Goal: Task Accomplishment & Management: Complete application form

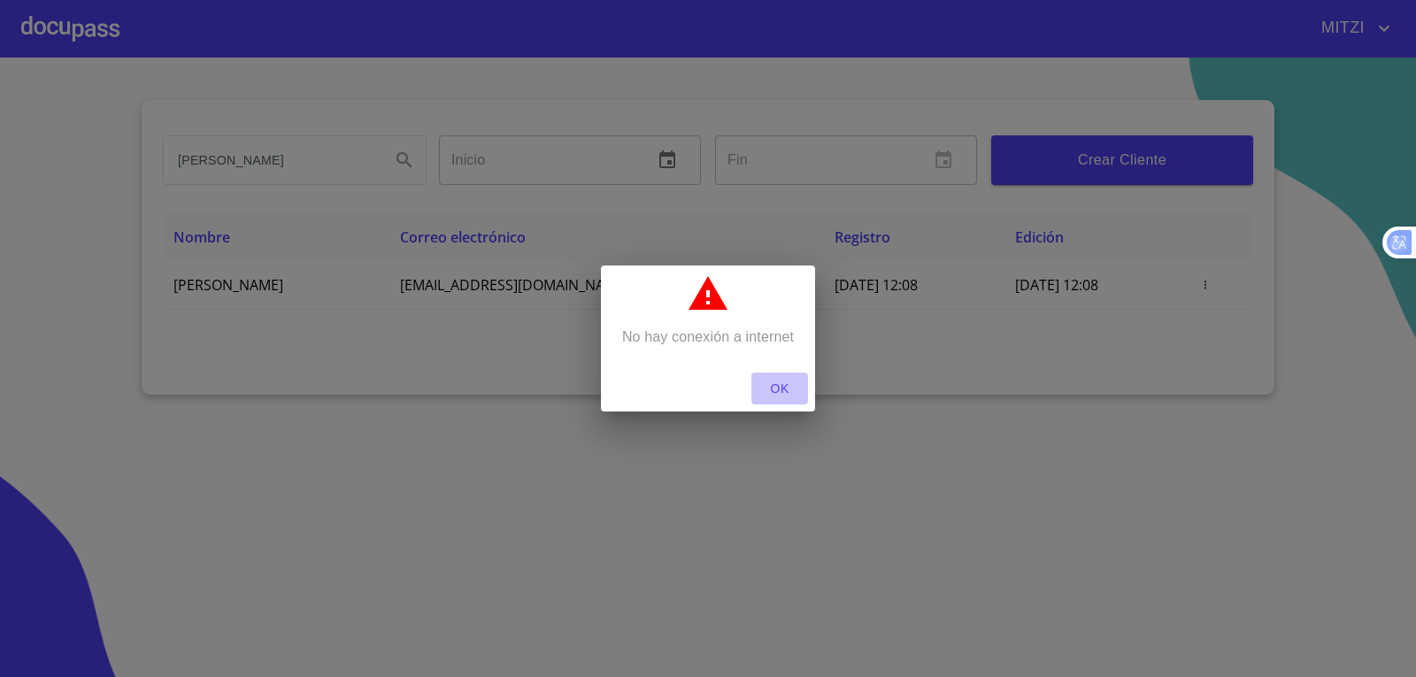
click at [763, 384] on span "OK" at bounding box center [780, 389] width 42 height 22
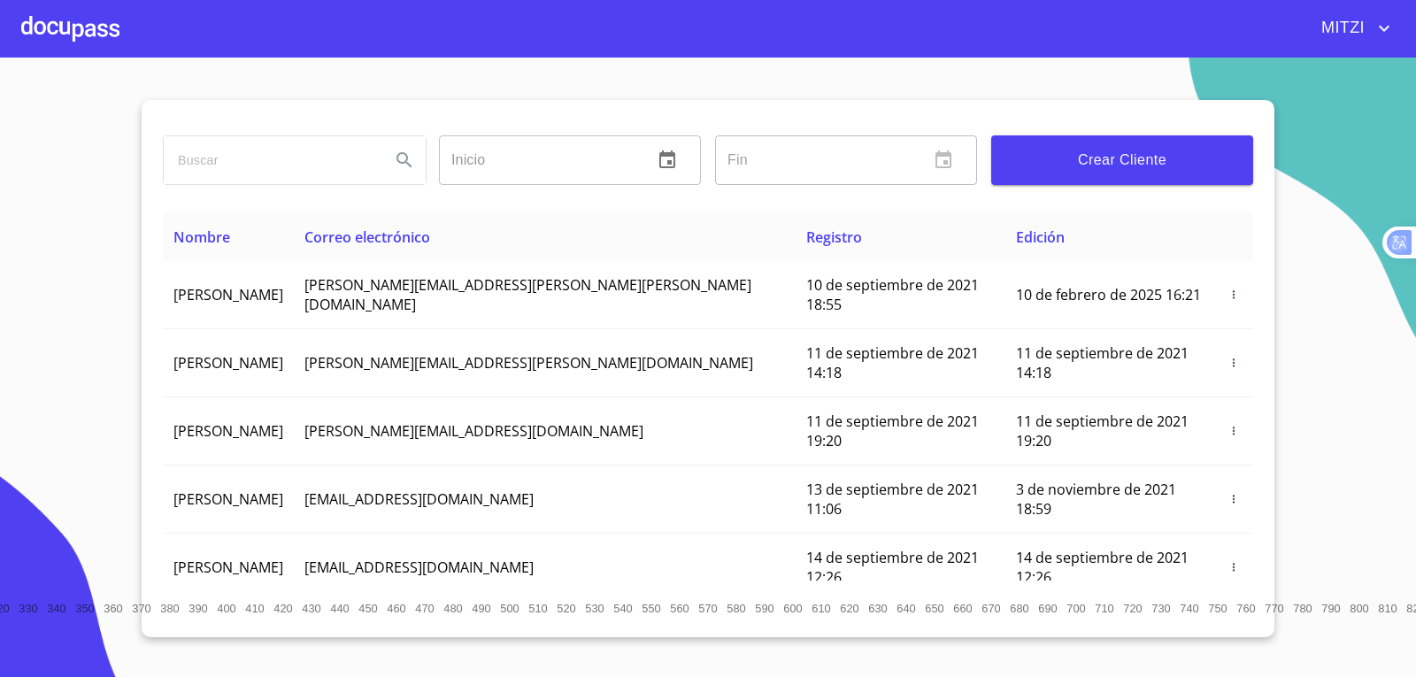
click at [96, 38] on div at bounding box center [70, 28] width 98 height 57
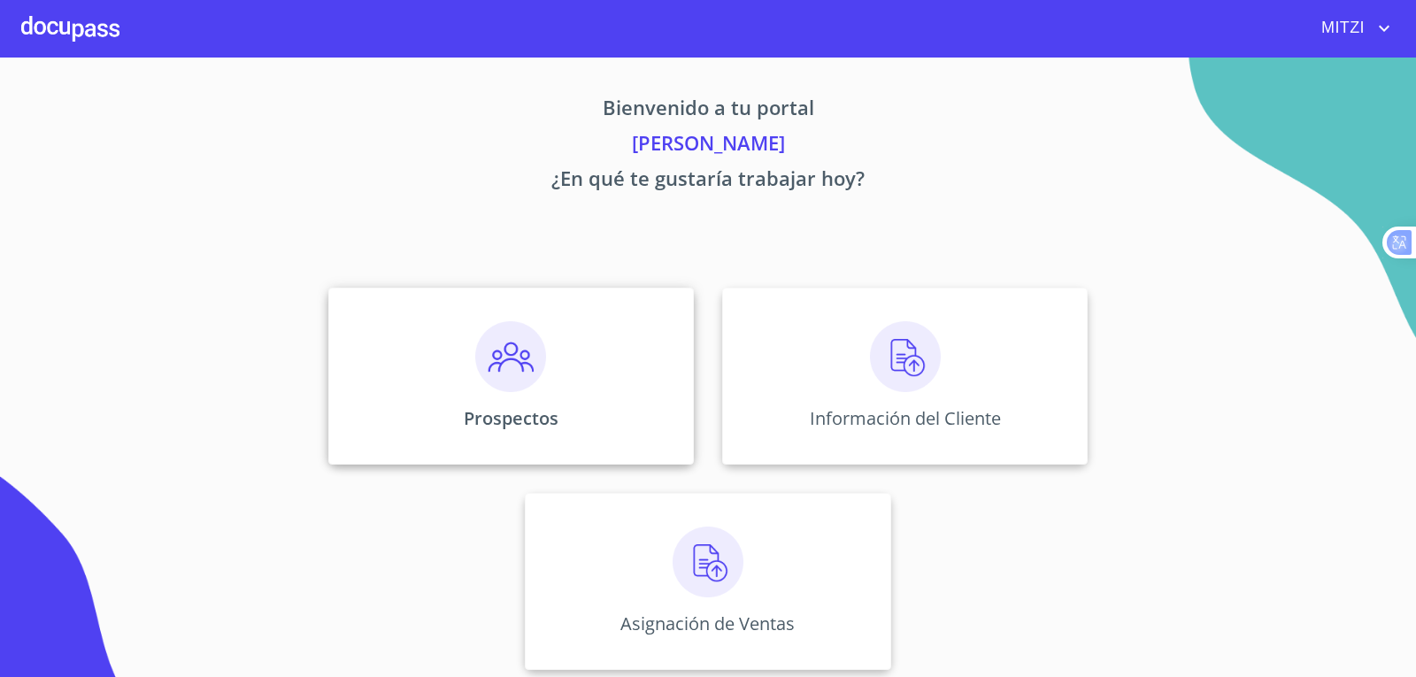
click at [560, 365] on div "Prospectos" at bounding box center [511, 376] width 366 height 177
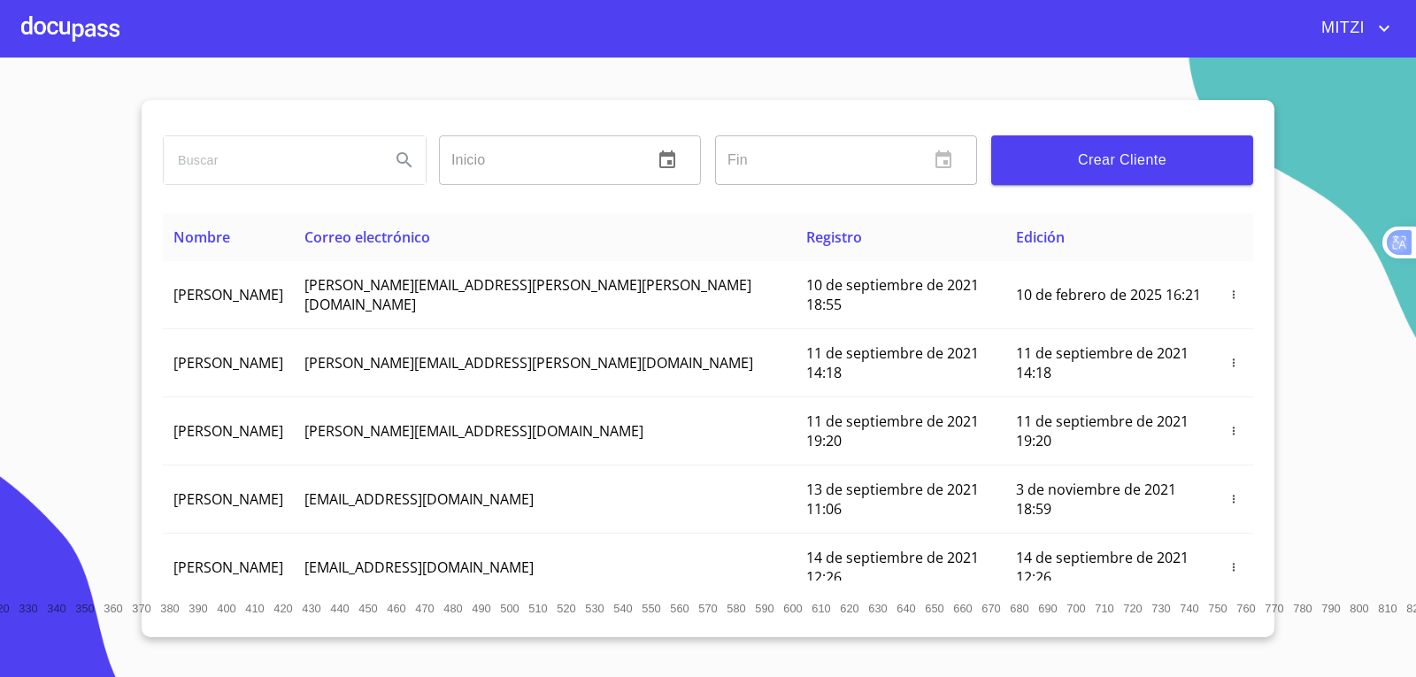
click at [1149, 175] on button "Crear Cliente" at bounding box center [1122, 160] width 262 height 50
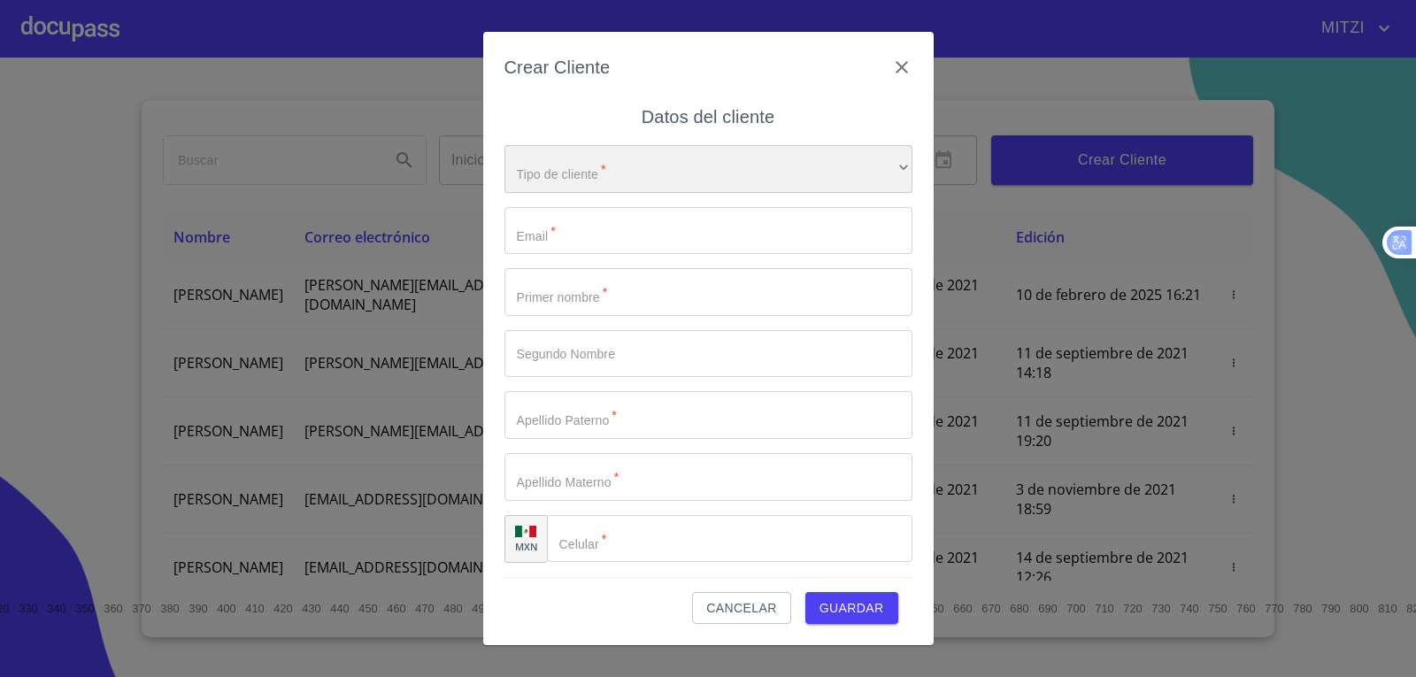
click at [717, 189] on div "​" at bounding box center [709, 169] width 408 height 48
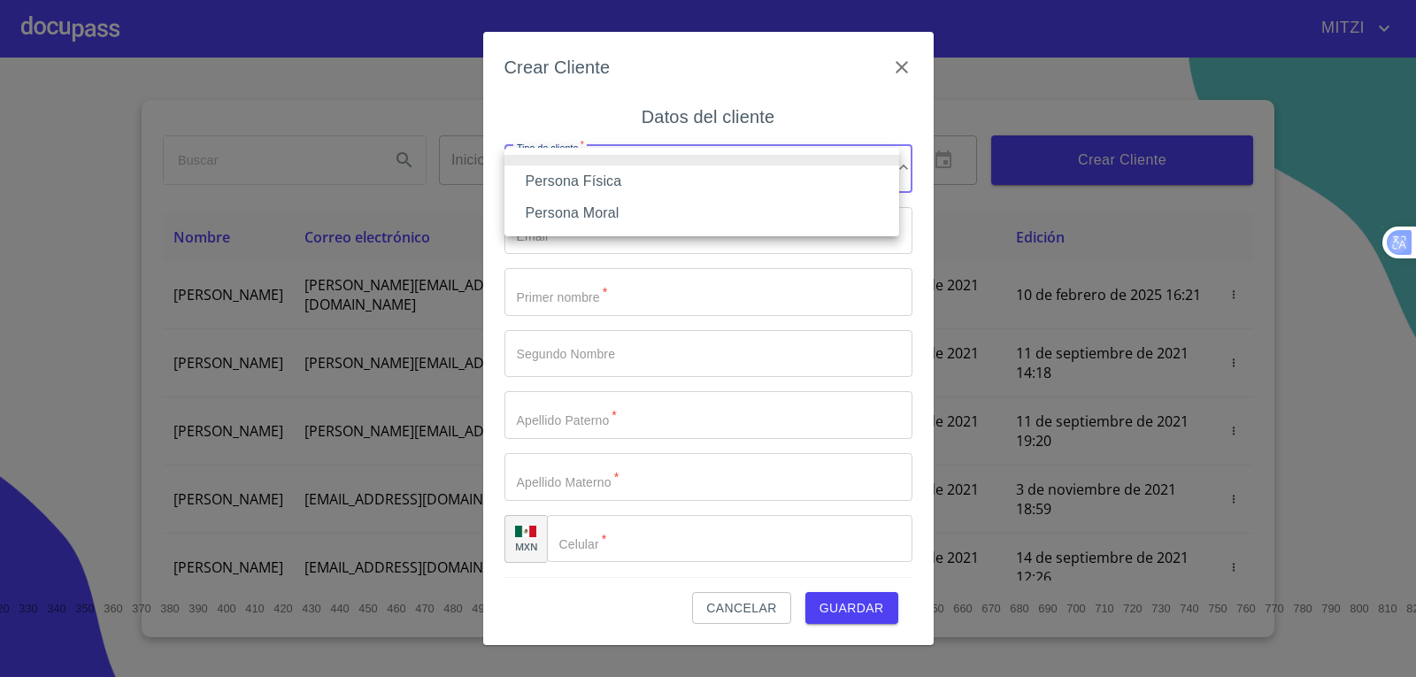
click at [579, 185] on li "Persona Física" at bounding box center [702, 182] width 395 height 32
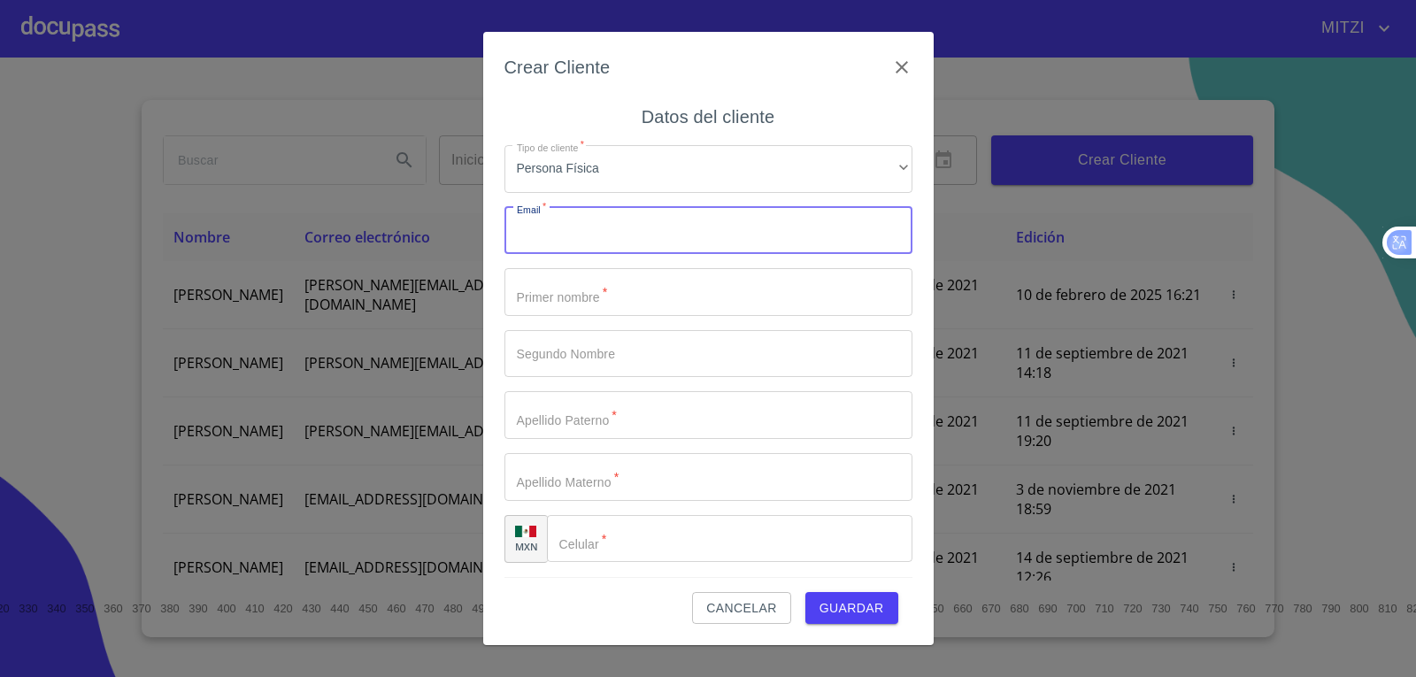
click at [613, 221] on input "Tipo de cliente   *" at bounding box center [709, 231] width 408 height 48
click at [580, 232] on input "calderonbaenahena.j@gmail.com" at bounding box center [678, 231] width 346 height 48
click at [629, 230] on input "calderonbahenahena.j@gmail.com" at bounding box center [678, 231] width 346 height 48
type input "calderonbahena.j@gmail.com"
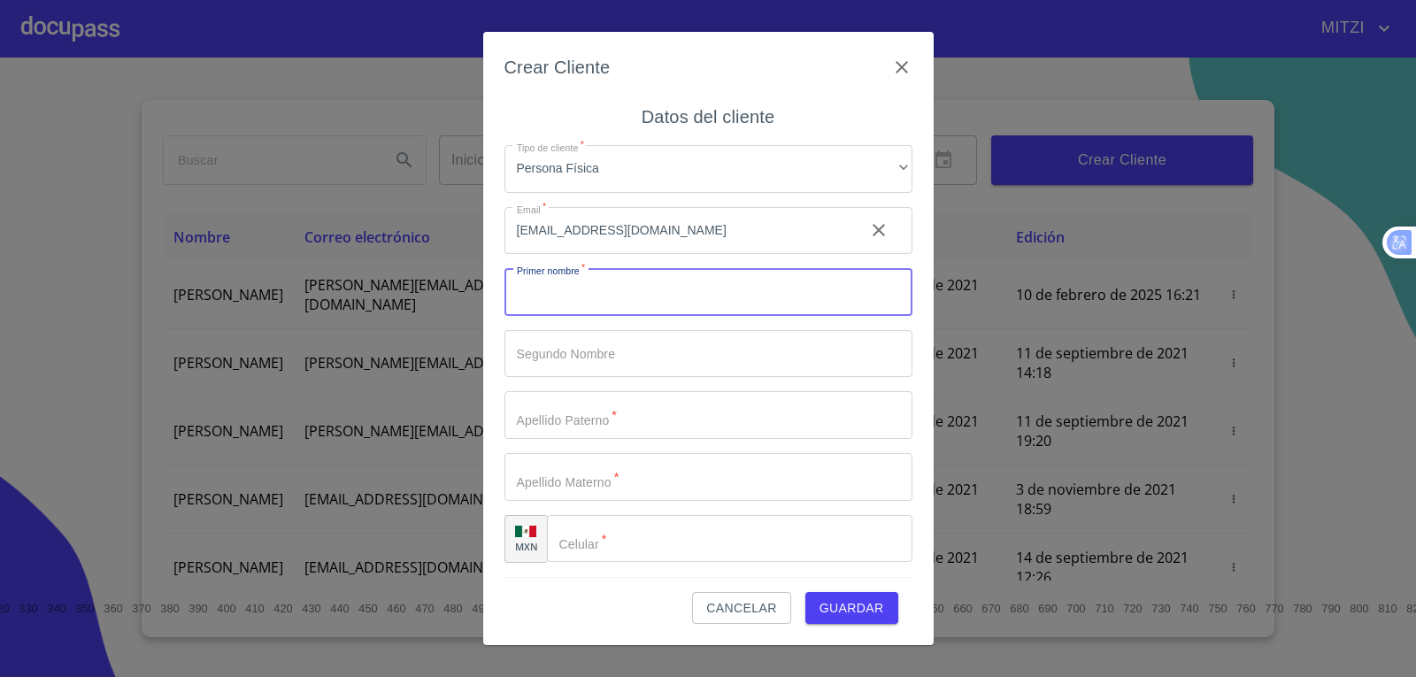
click at [639, 300] on input "Tipo de cliente   *" at bounding box center [709, 292] width 408 height 48
type input "JENNIFER"
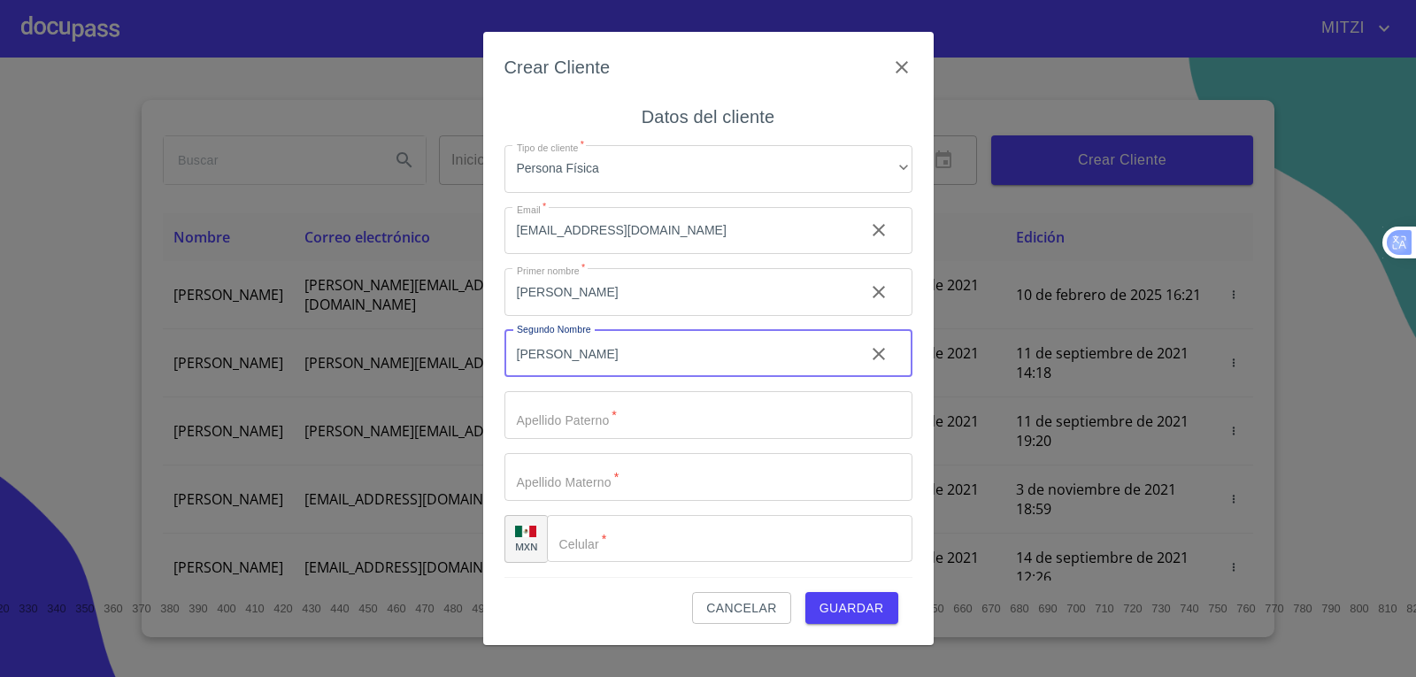
type input "AYLIN"
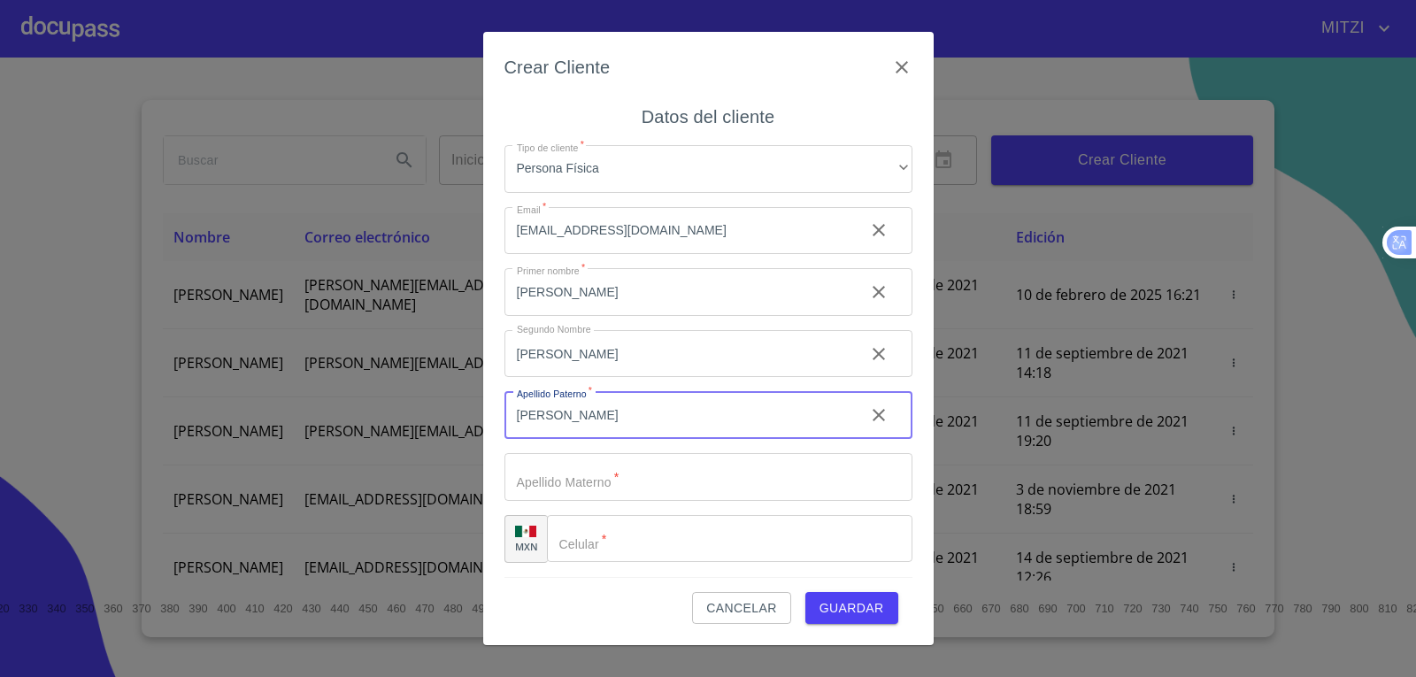
type input "CALDERON"
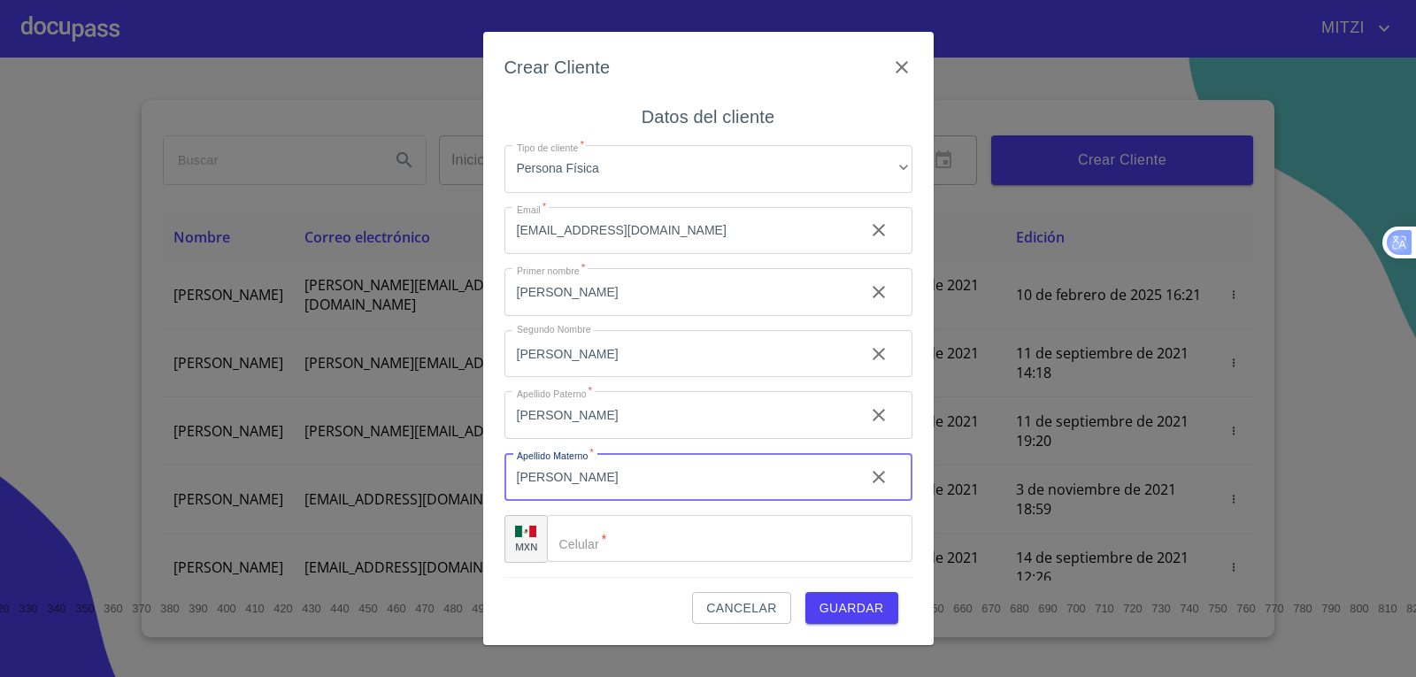
type input "BAHENA"
click at [621, 547] on input "Tipo de cliente   *" at bounding box center [730, 539] width 366 height 48
click at [525, 533] on img at bounding box center [525, 532] width 21 height 12
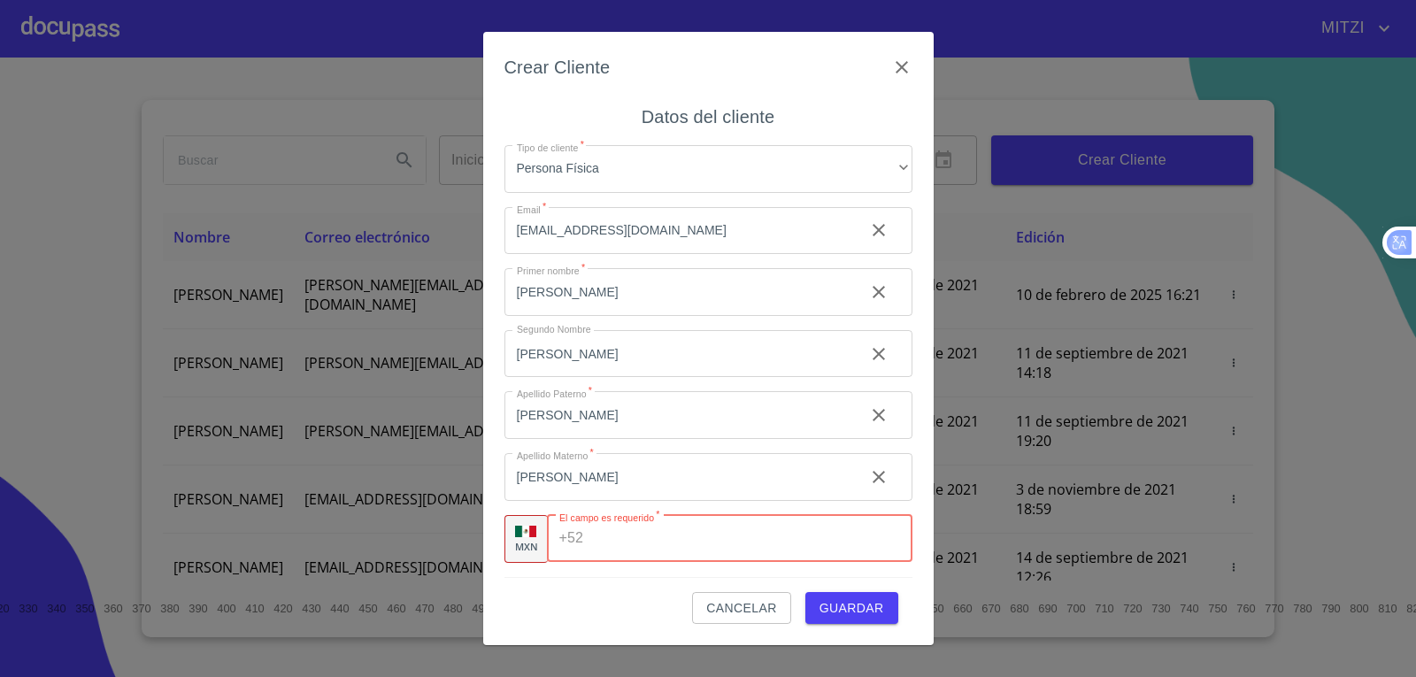
click at [581, 544] on div "+52 ​" at bounding box center [730, 539] width 366 height 48
click at [613, 536] on input "Tipo de cliente   *" at bounding box center [730, 539] width 366 height 48
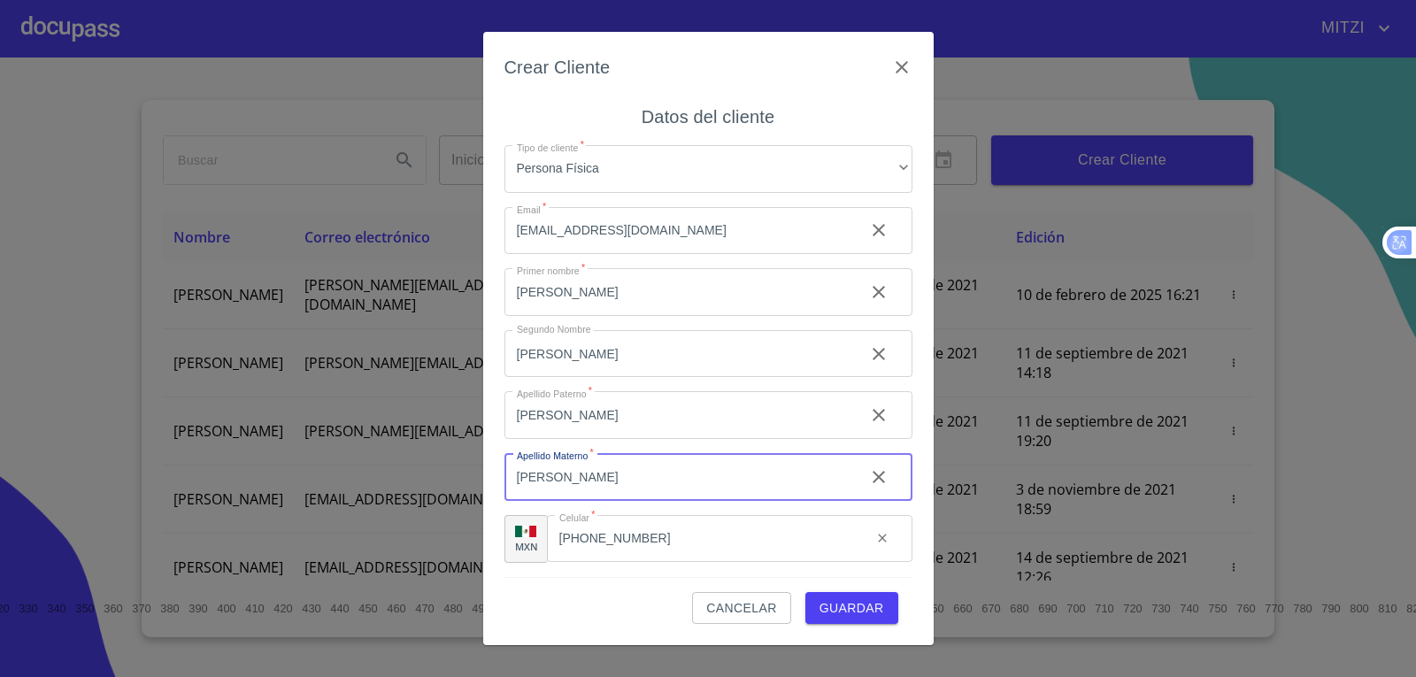
click at [695, 475] on input "BAHENA" at bounding box center [678, 477] width 346 height 48
drag, startPoint x: 505, startPoint y: 550, endPoint x: 521, endPoint y: 540, distance: 18.7
click at [509, 550] on div "MXN" at bounding box center [526, 539] width 43 height 48
click at [521, 540] on p "MXN" at bounding box center [526, 546] width 23 height 13
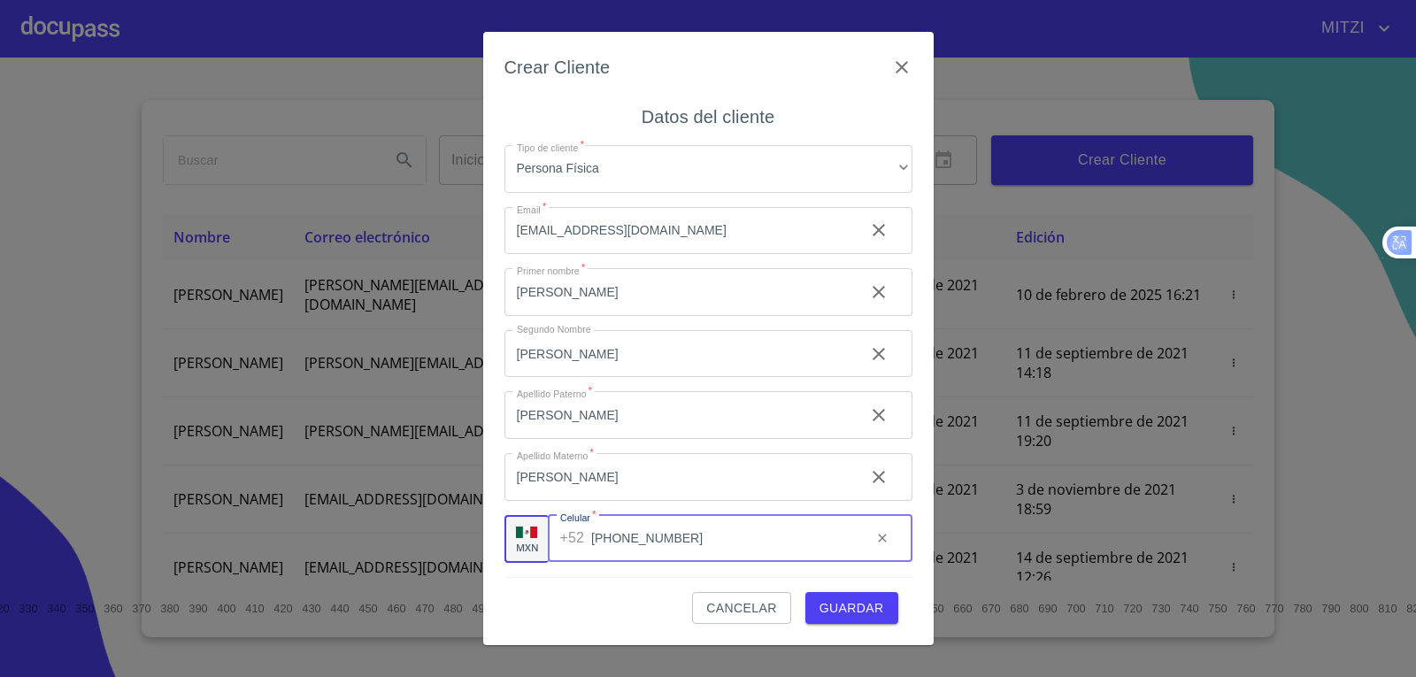
click at [618, 548] on input "(22)47026518" at bounding box center [724, 539] width 266 height 48
click at [778, 546] on input "(22)47026518" at bounding box center [724, 539] width 266 height 48
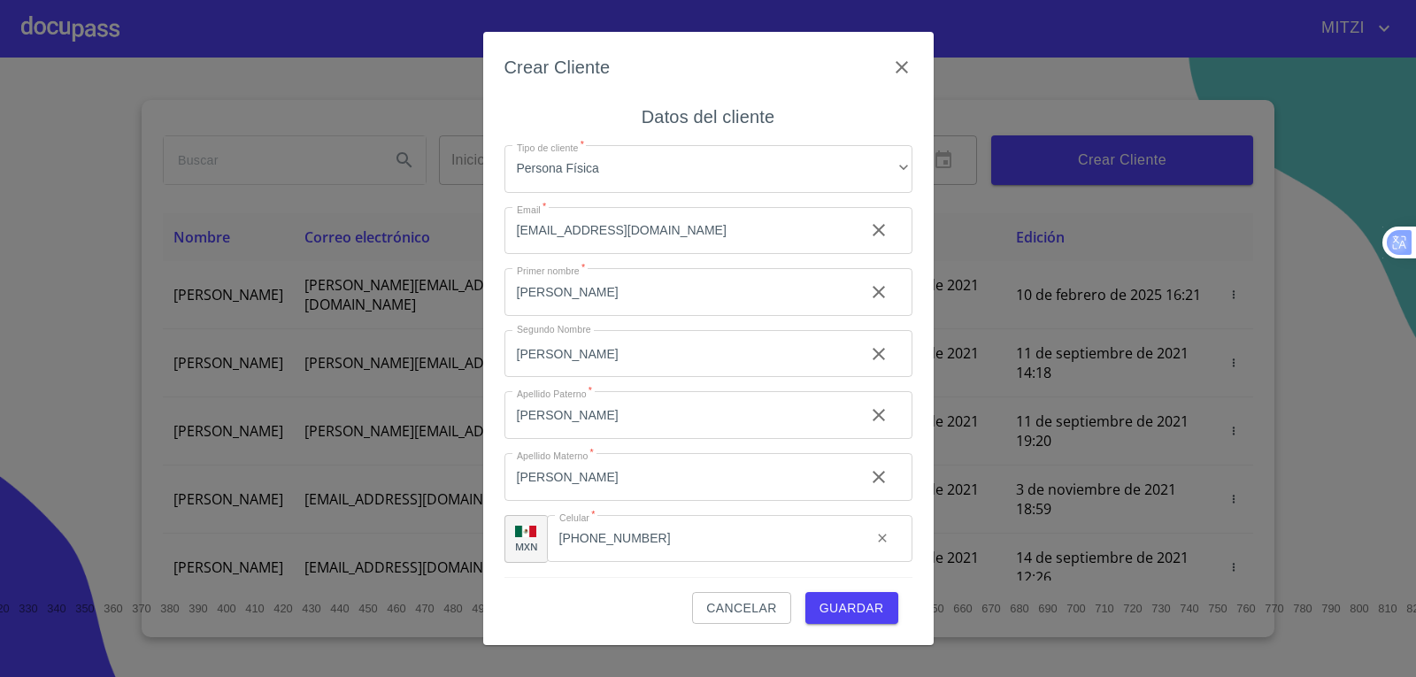
click at [590, 535] on div "(22)47026518 ​" at bounding box center [730, 539] width 366 height 48
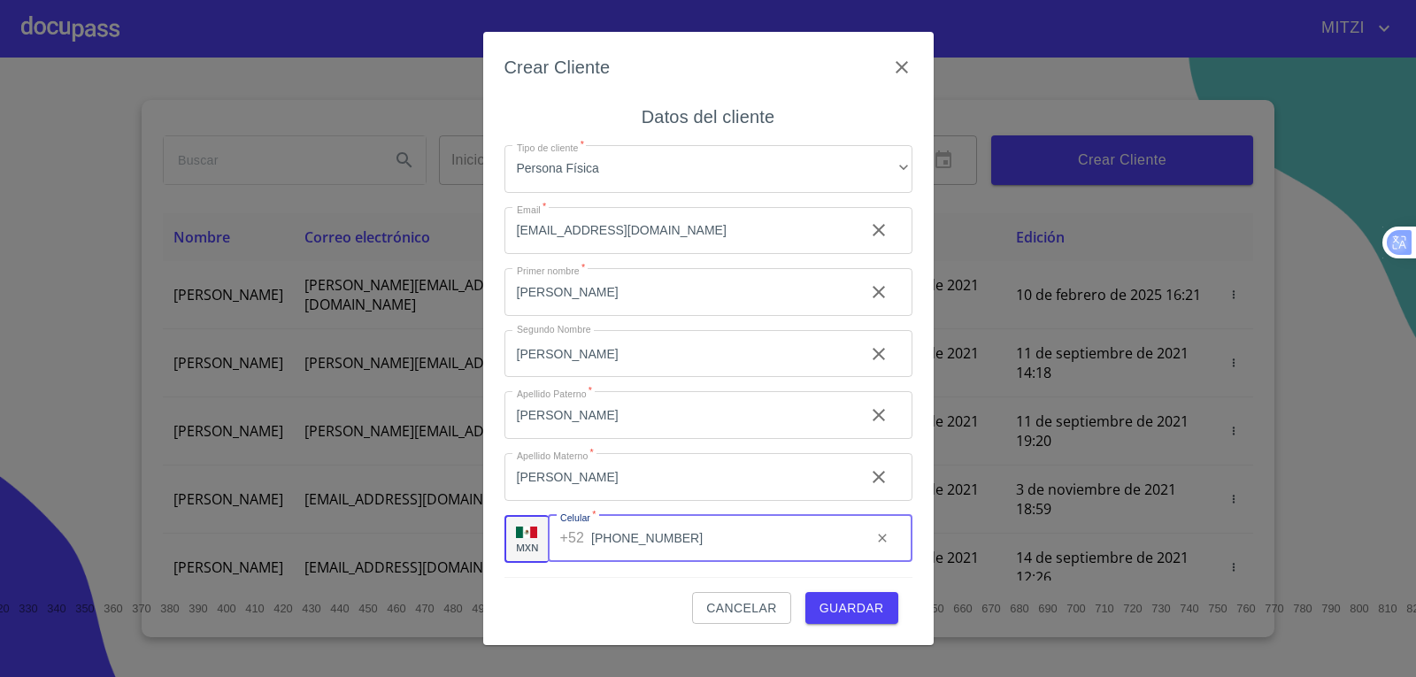
click at [598, 540] on input "(22)47026518" at bounding box center [724, 539] width 266 height 48
click at [598, 542] on input "(+2)247026" at bounding box center [724, 539] width 266 height 48
type input "(+1)224702"
drag, startPoint x: 706, startPoint y: 538, endPoint x: 227, endPoint y: 507, distance: 480.8
click at [227, 507] on div "Crear Cliente Datos del cliente Tipo de cliente   * Persona Física ​ Email   * …" at bounding box center [708, 338] width 1416 height 677
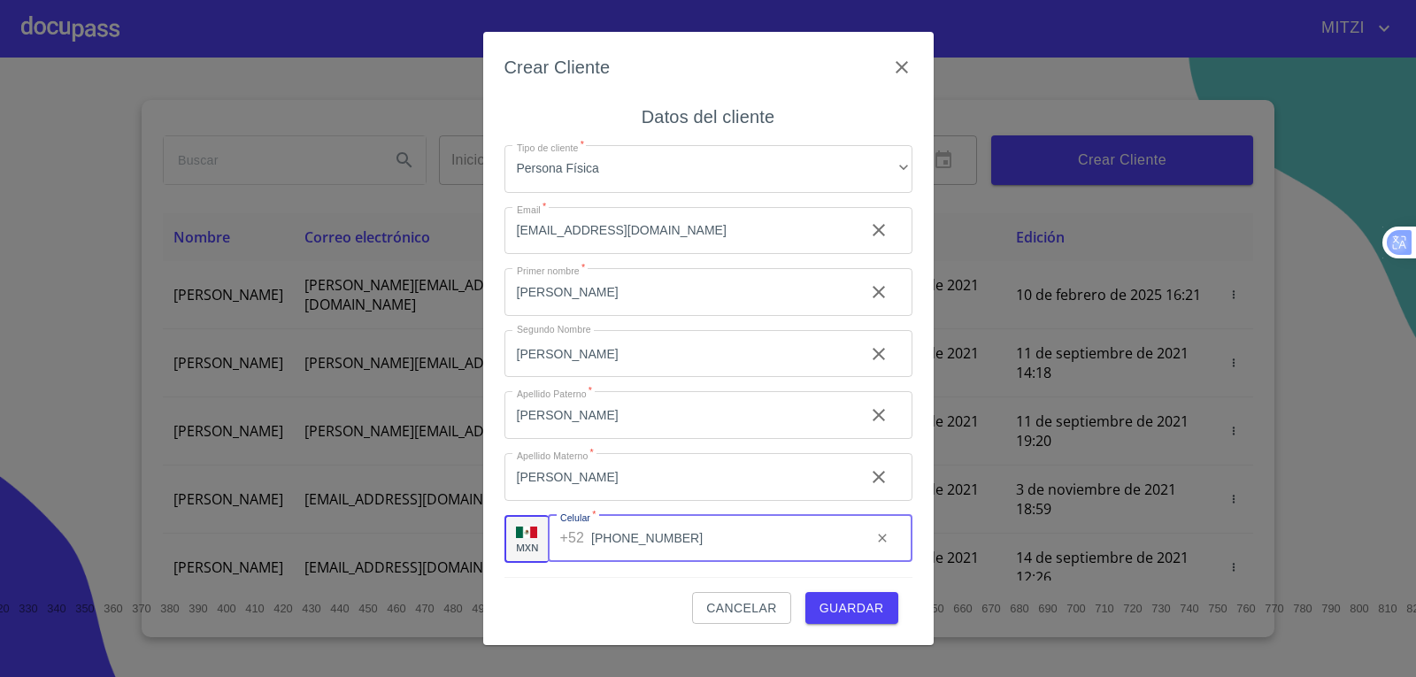
type input "(22)4708026518"
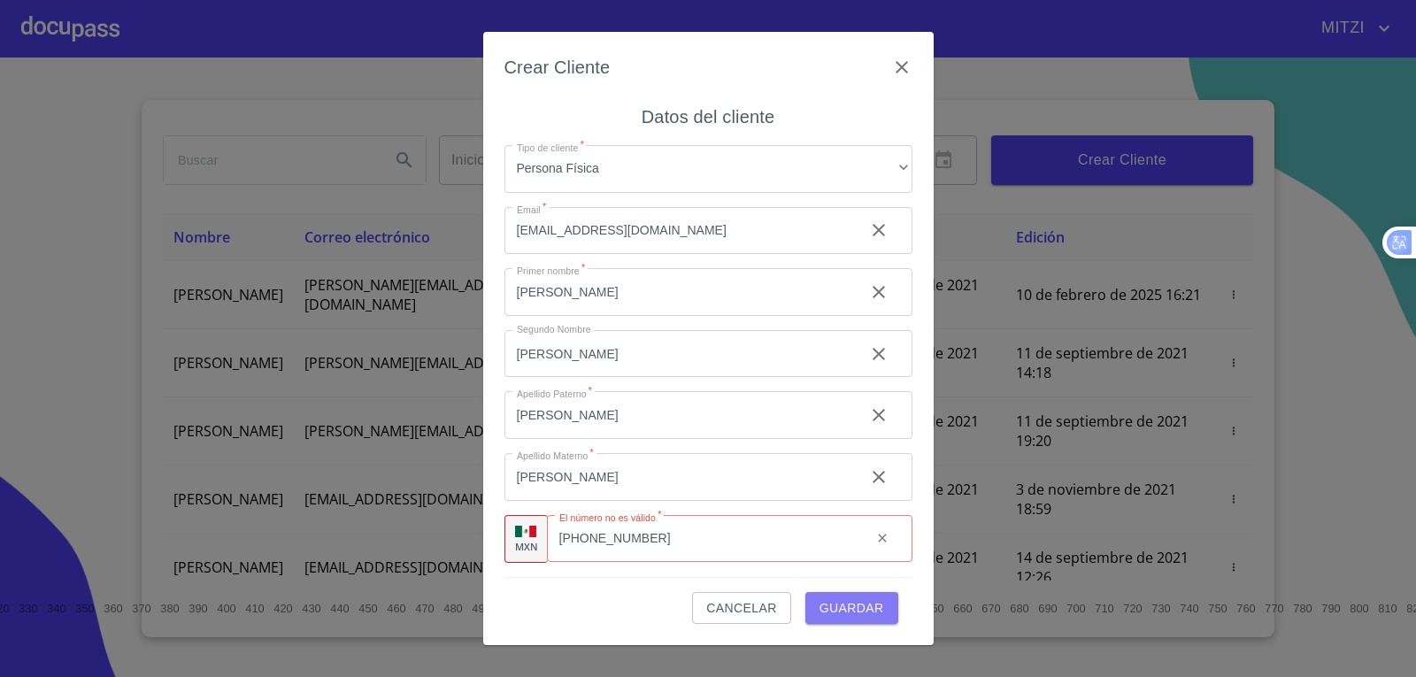
click at [867, 606] on span "Guardar" at bounding box center [852, 609] width 65 height 22
click at [550, 547] on div "+52 (22)4708026518 ​" at bounding box center [730, 539] width 366 height 48
click at [564, 534] on div "(22)4708026518 ​" at bounding box center [730, 539] width 366 height 48
click at [577, 535] on div "(22)4708026518 ​" at bounding box center [730, 539] width 366 height 48
drag, startPoint x: 698, startPoint y: 536, endPoint x: 436, endPoint y: 541, distance: 261.2
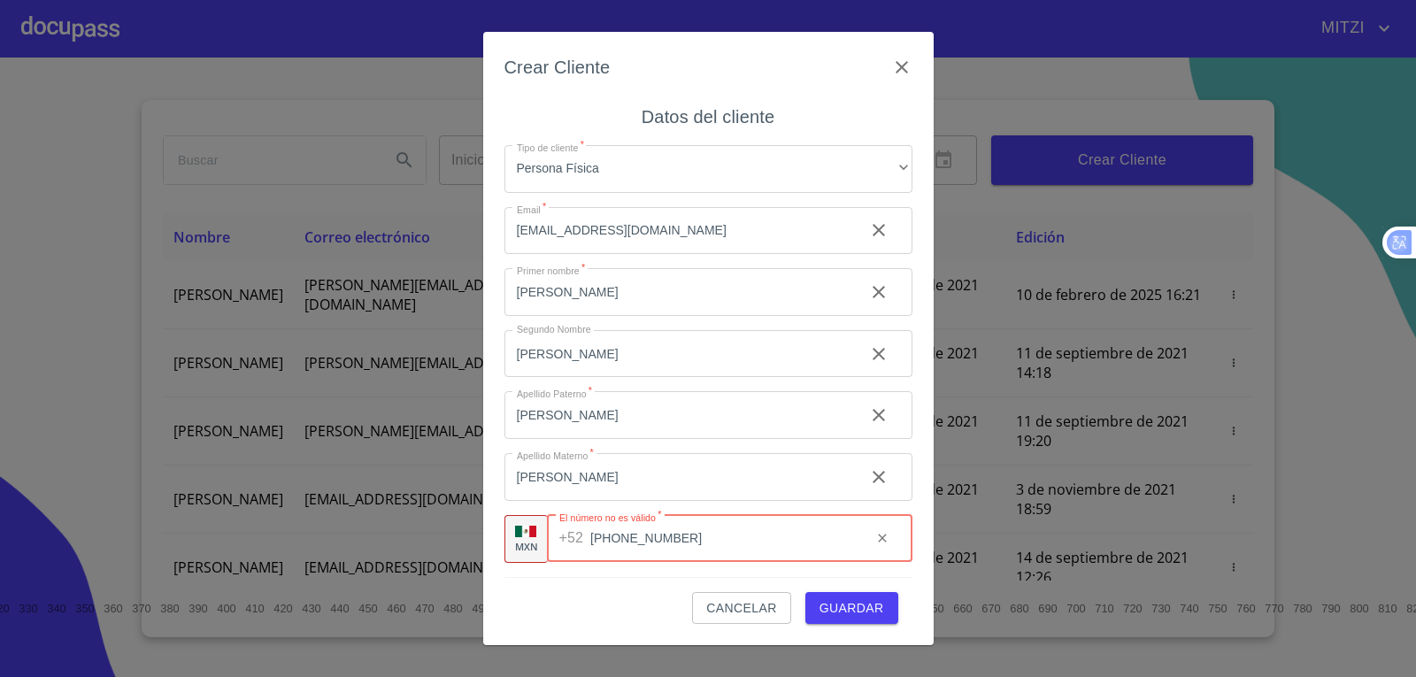
click at [436, 541] on div "Crear Cliente Datos del cliente Tipo de cliente   * Persona Física ​ Email   * …" at bounding box center [708, 338] width 1416 height 677
click at [515, 531] on img at bounding box center [525, 532] width 21 height 12
click at [527, 533] on img at bounding box center [525, 532] width 21 height 12
click at [876, 537] on icon "clear input" at bounding box center [883, 538] width 14 height 14
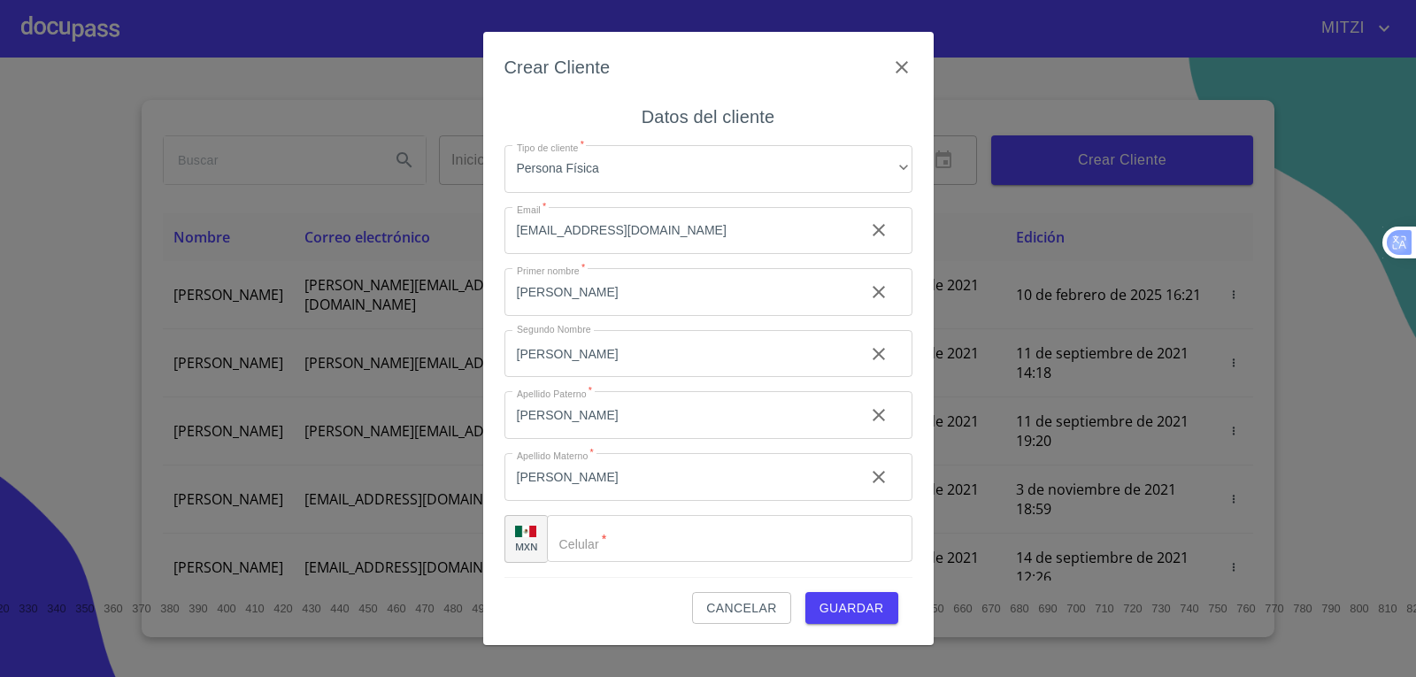
click at [505, 544] on div "MXN" at bounding box center [526, 539] width 43 height 48
click at [511, 540] on div "MXN" at bounding box center [526, 539] width 43 height 48
click at [761, 548] on input "Tipo de cliente   *" at bounding box center [730, 539] width 366 height 48
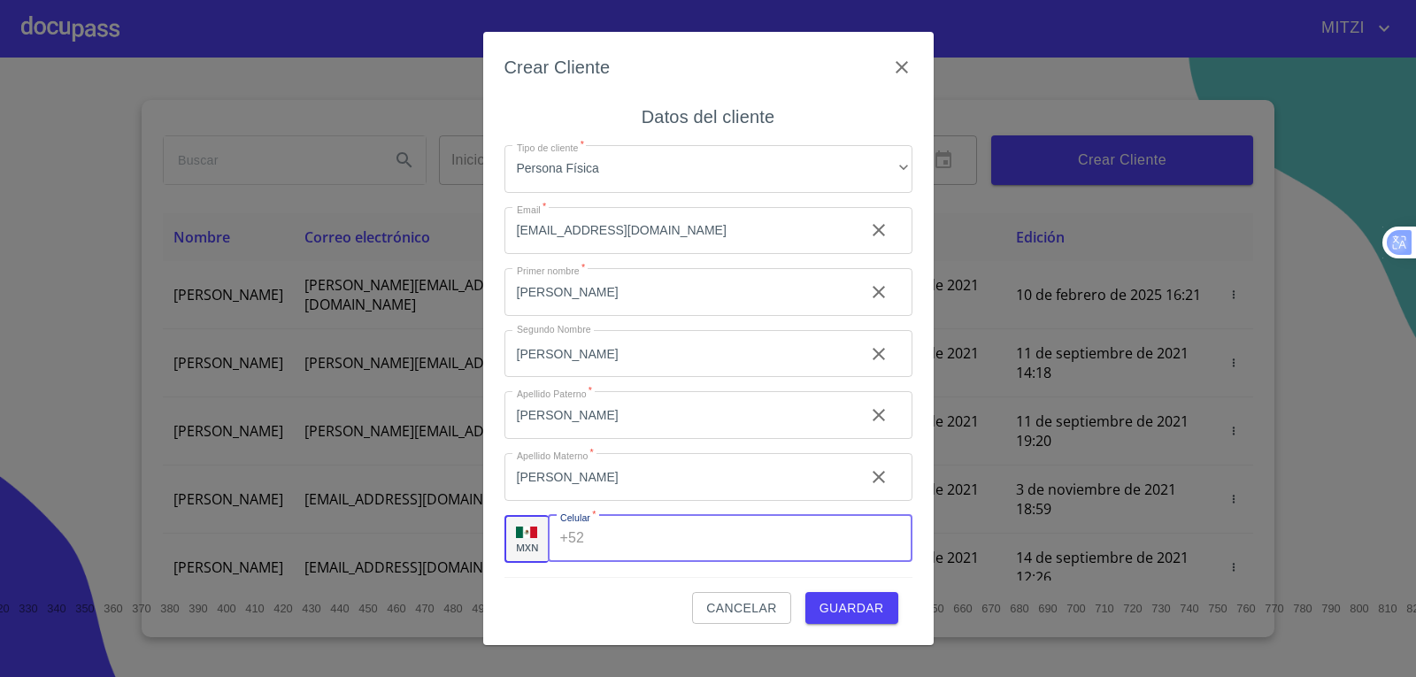
click at [760, 544] on input "Tipo de cliente   *" at bounding box center [751, 539] width 320 height 48
type input "(55)43522884"
click at [780, 477] on input "BAHENA" at bounding box center [678, 477] width 346 height 48
click at [837, 607] on span "Guardar" at bounding box center [852, 609] width 65 height 22
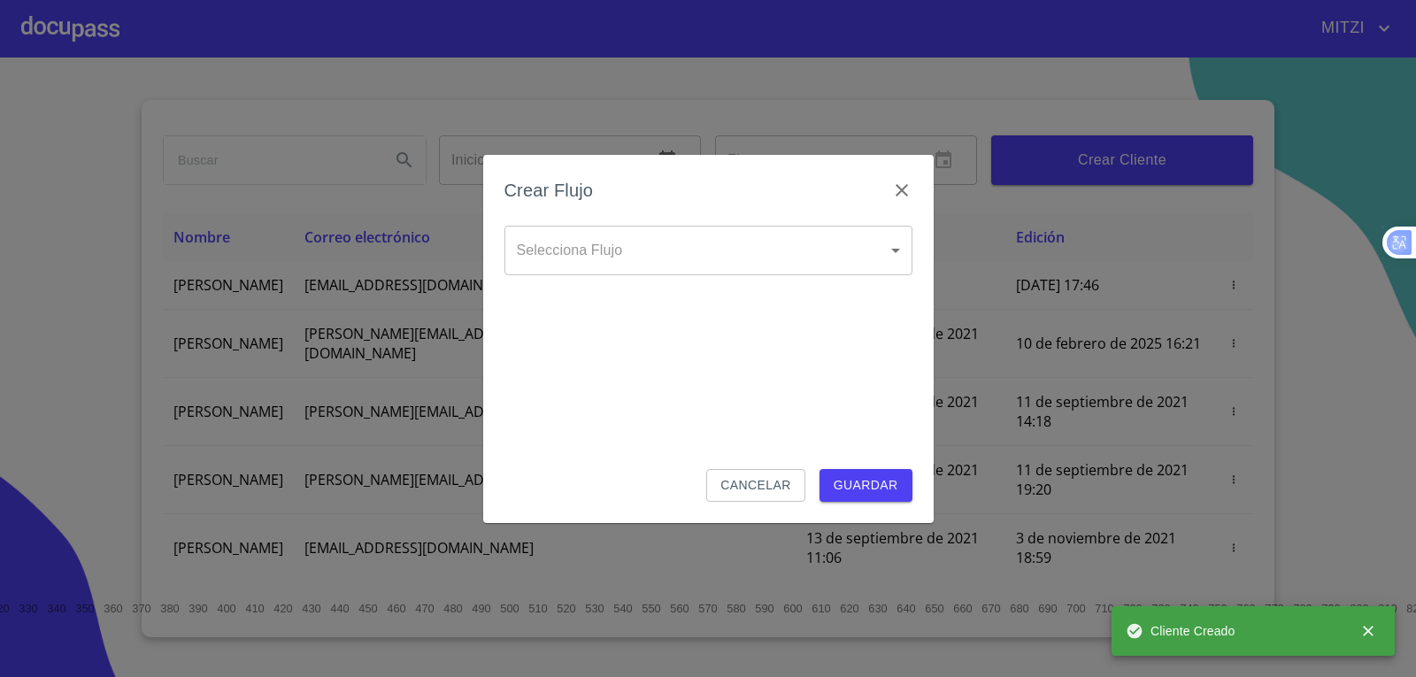
click at [569, 237] on body "MITZI Inicio ​ Fin ​ Crear Cliente Nombre Correo electrónico Registro Edición J…" at bounding box center [708, 338] width 1416 height 677
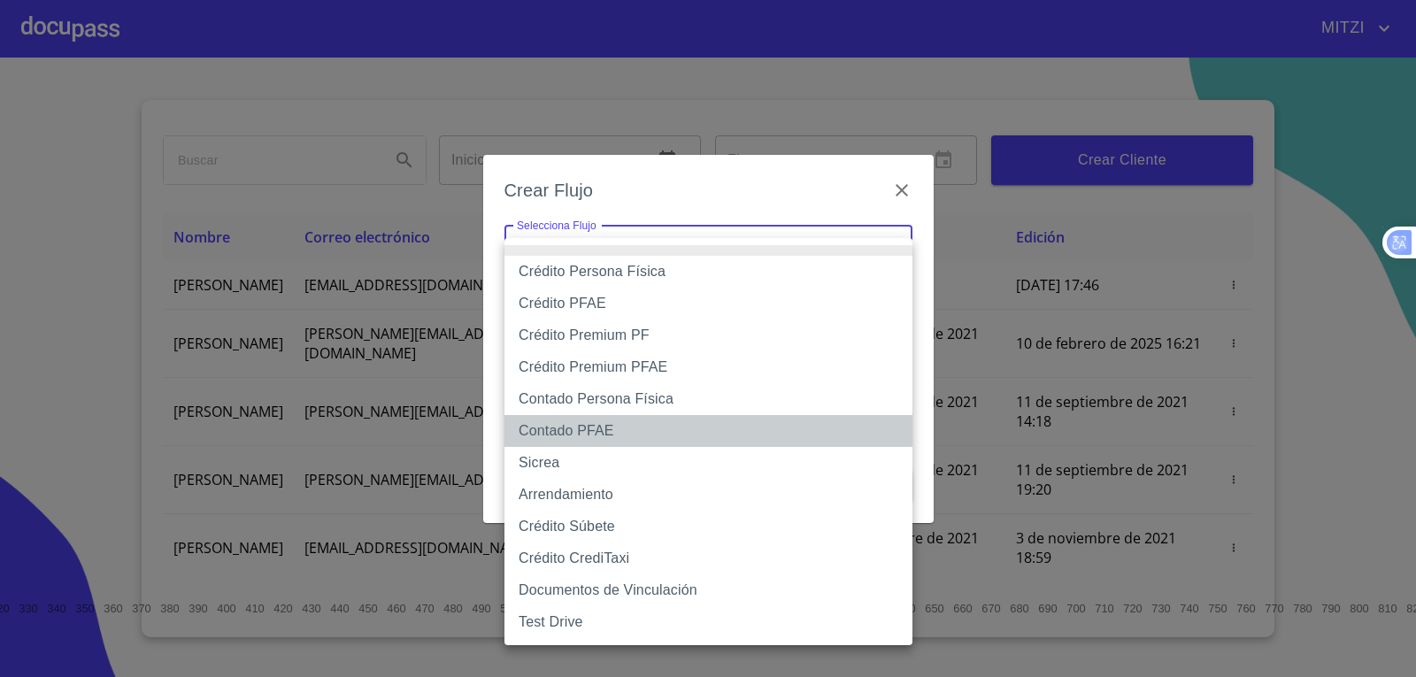
click at [614, 425] on li "Contado PFAE" at bounding box center [709, 431] width 408 height 32
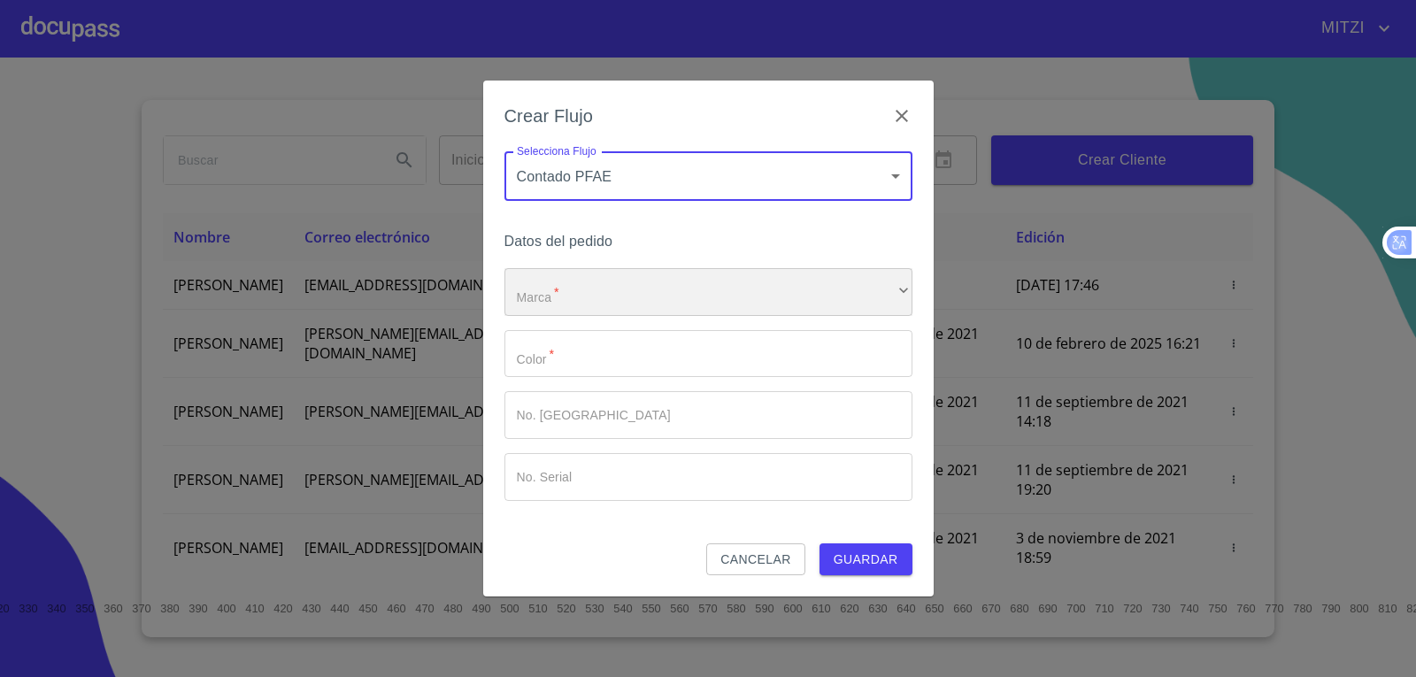
click at [598, 301] on div "​" at bounding box center [709, 292] width 408 height 48
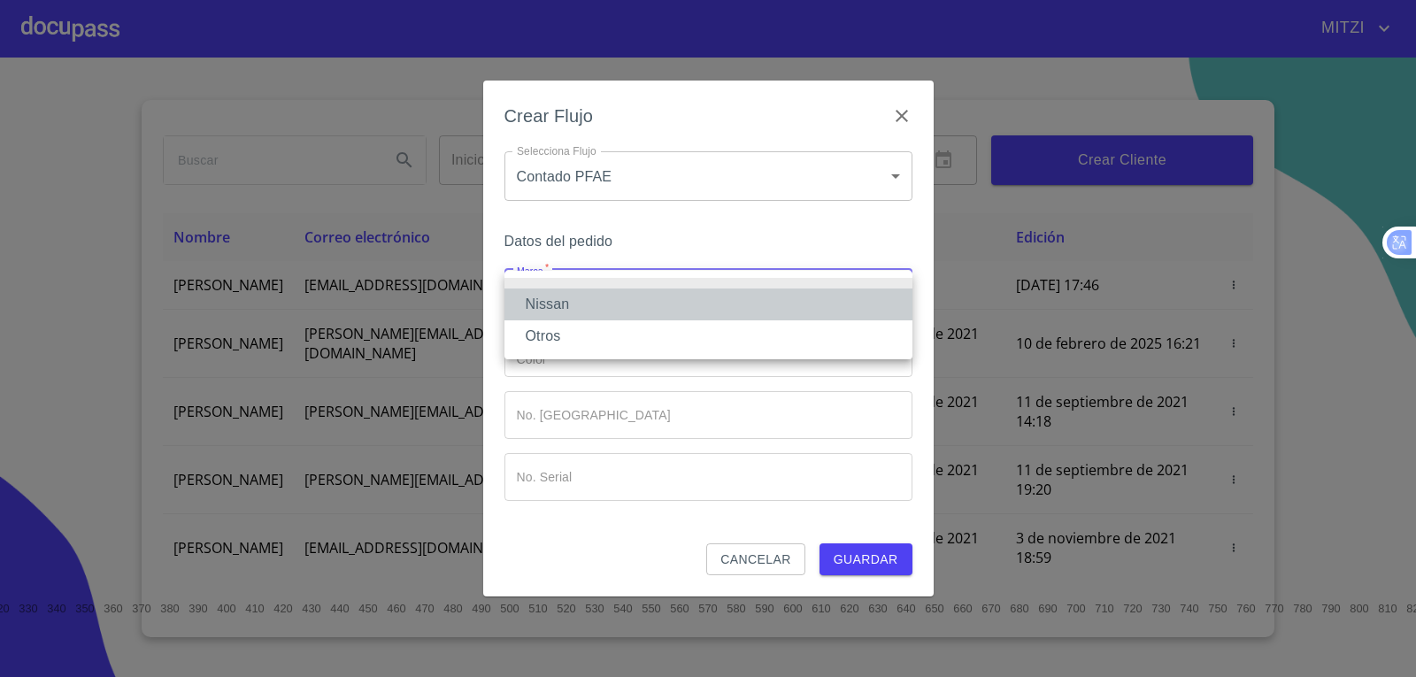
click at [589, 301] on li "Nissan" at bounding box center [709, 305] width 408 height 32
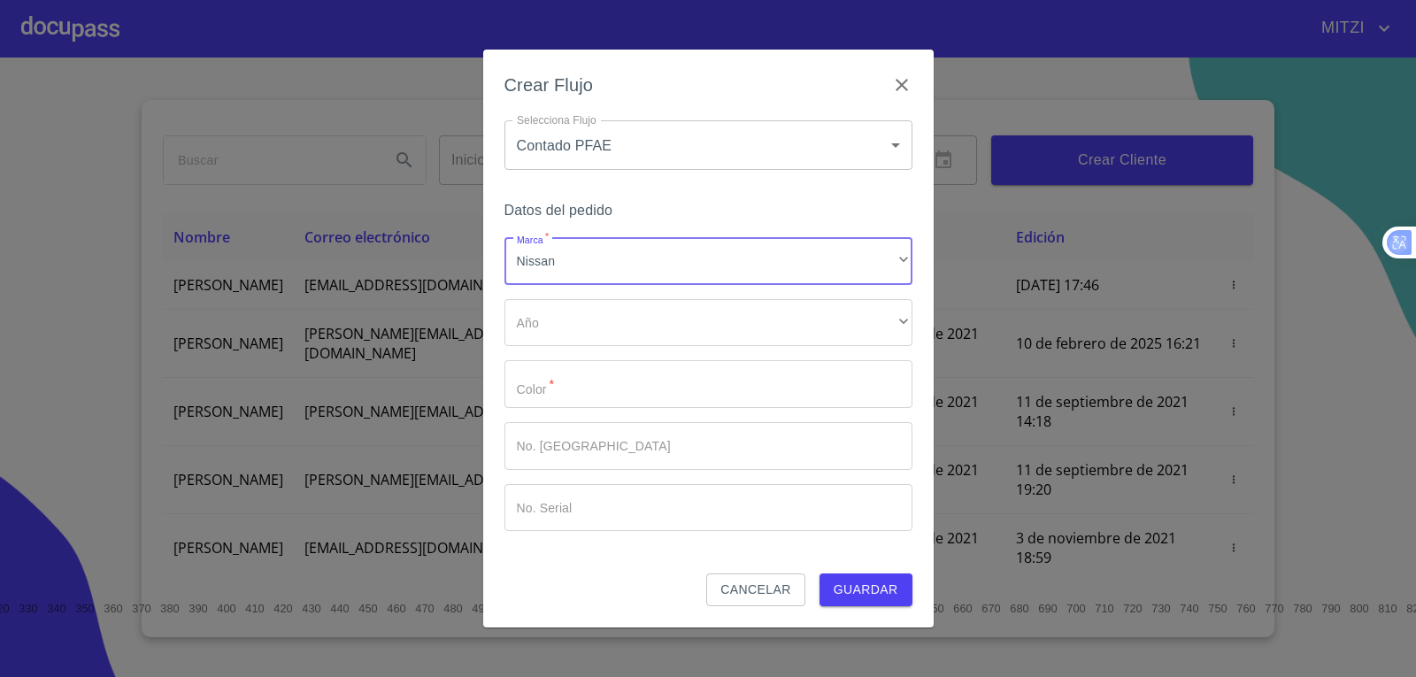
click at [582, 157] on body "MITZI Inicio ​ Fin ​ Crear Cliente Nombre Correo electrónico Registro Edición J…" at bounding box center [708, 338] width 1416 height 677
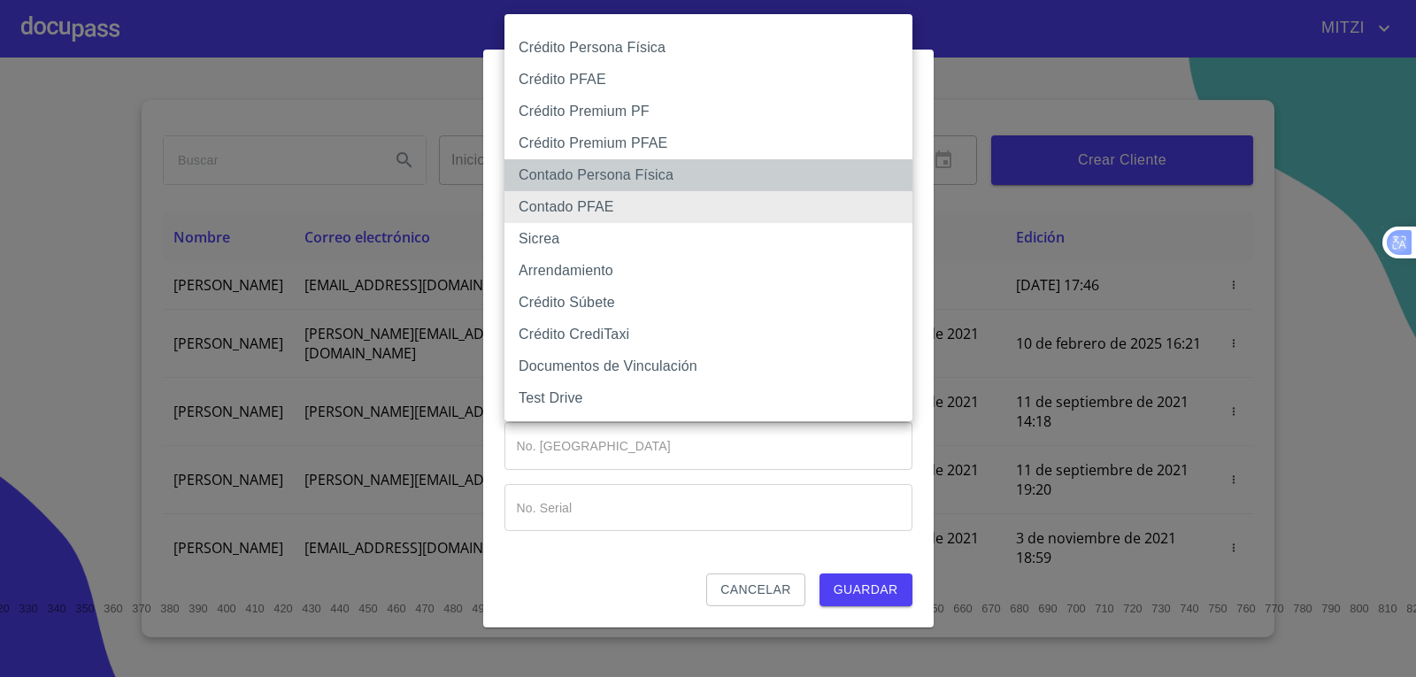
click at [578, 166] on li "Contado Persona Física" at bounding box center [709, 175] width 408 height 32
type input "60bf975b0d9865ccc2471536"
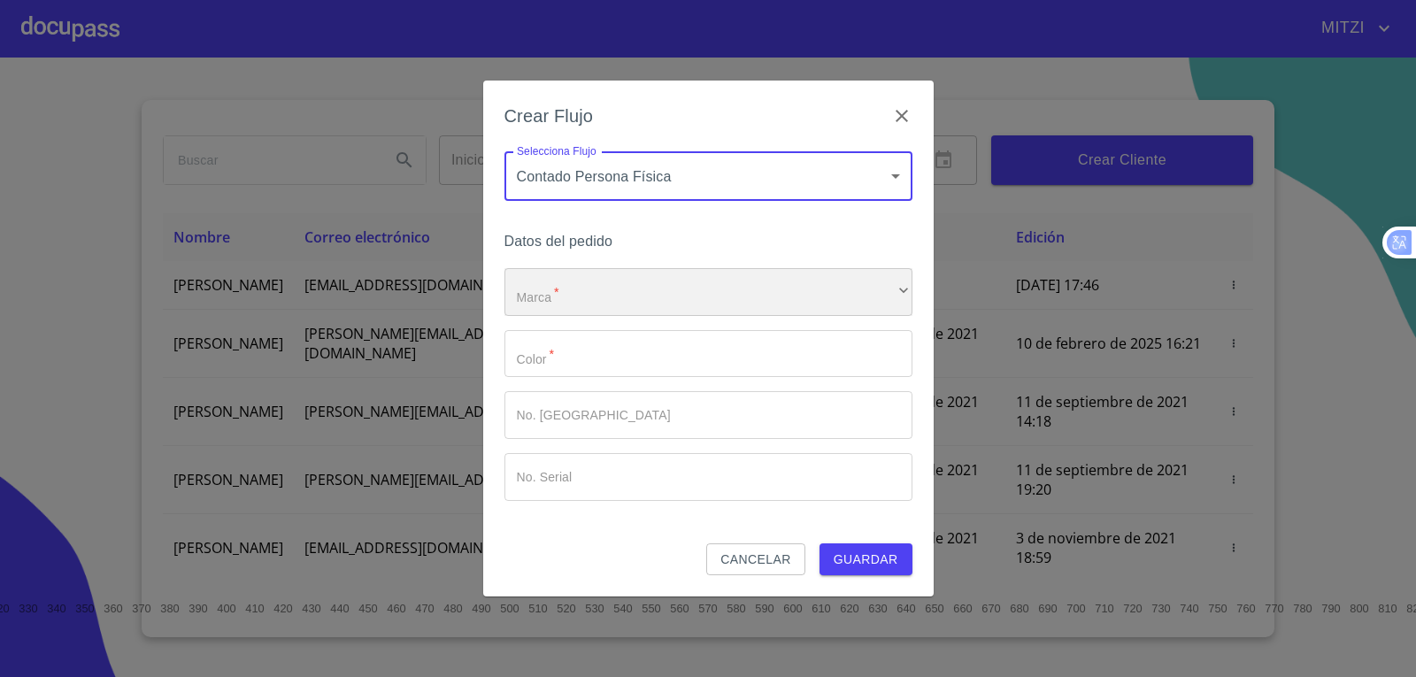
click at [525, 288] on div "​" at bounding box center [709, 292] width 408 height 48
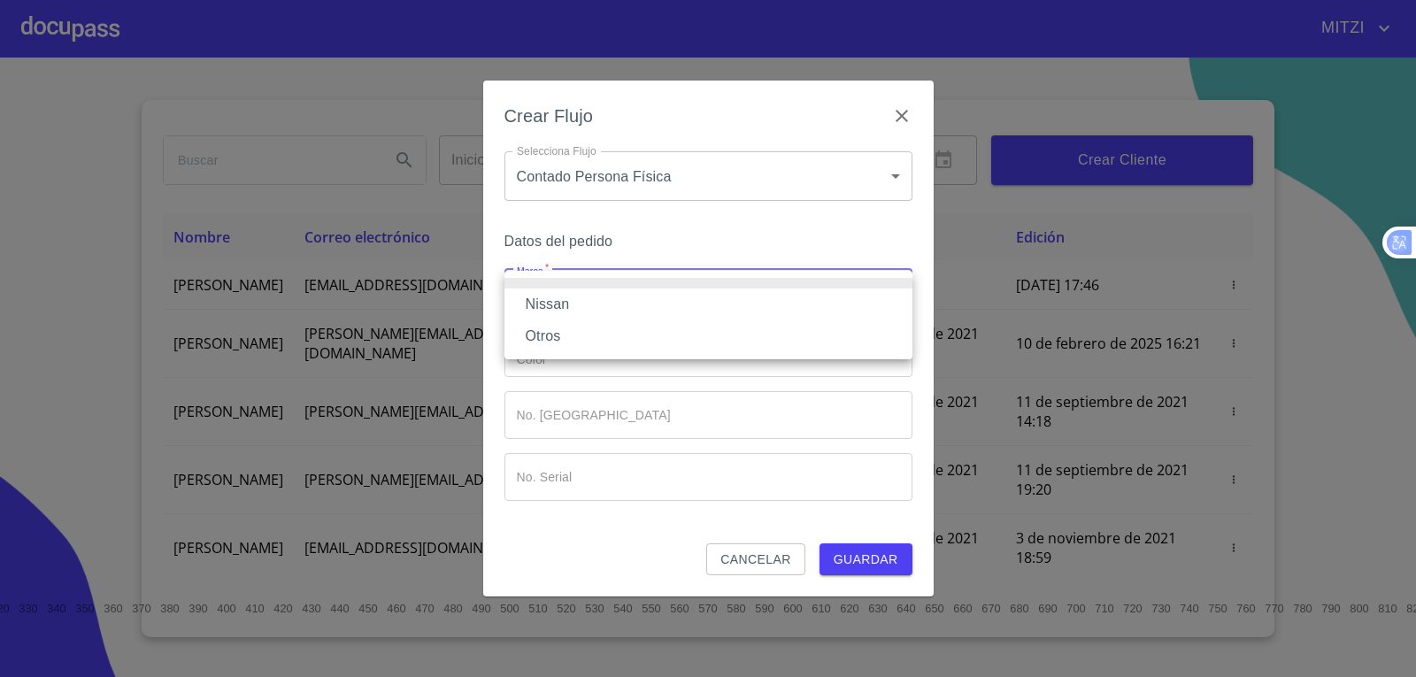
click at [540, 295] on li "Nissan" at bounding box center [709, 305] width 408 height 32
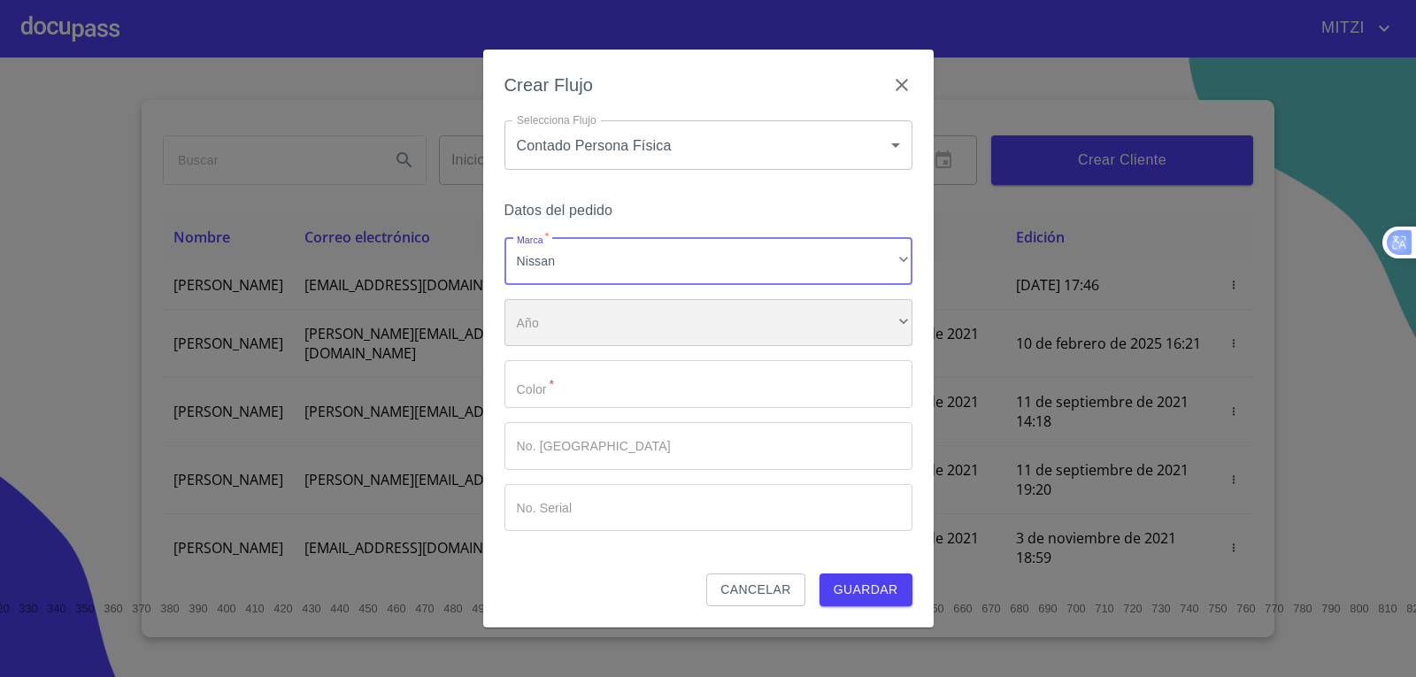
click at [587, 315] on div "​" at bounding box center [709, 323] width 408 height 48
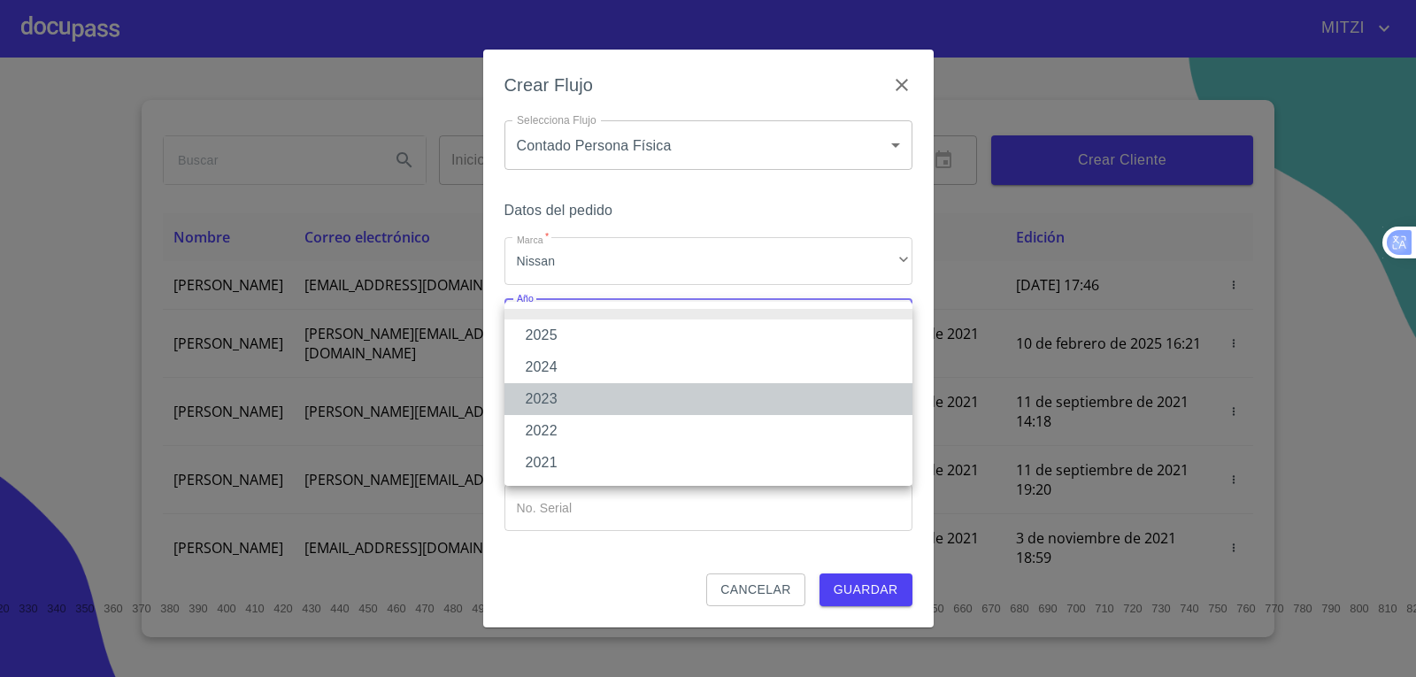
click at [557, 394] on li "2023" at bounding box center [709, 399] width 408 height 32
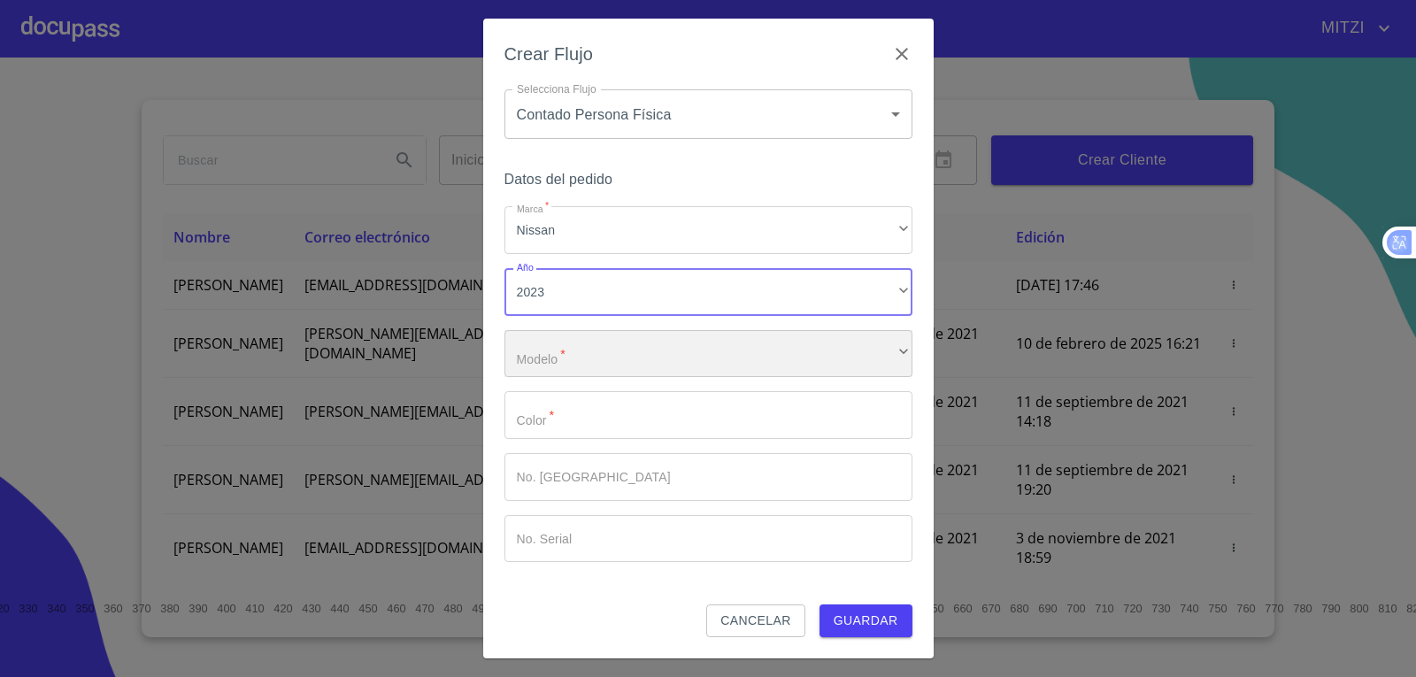
click at [608, 358] on div "​" at bounding box center [709, 354] width 408 height 48
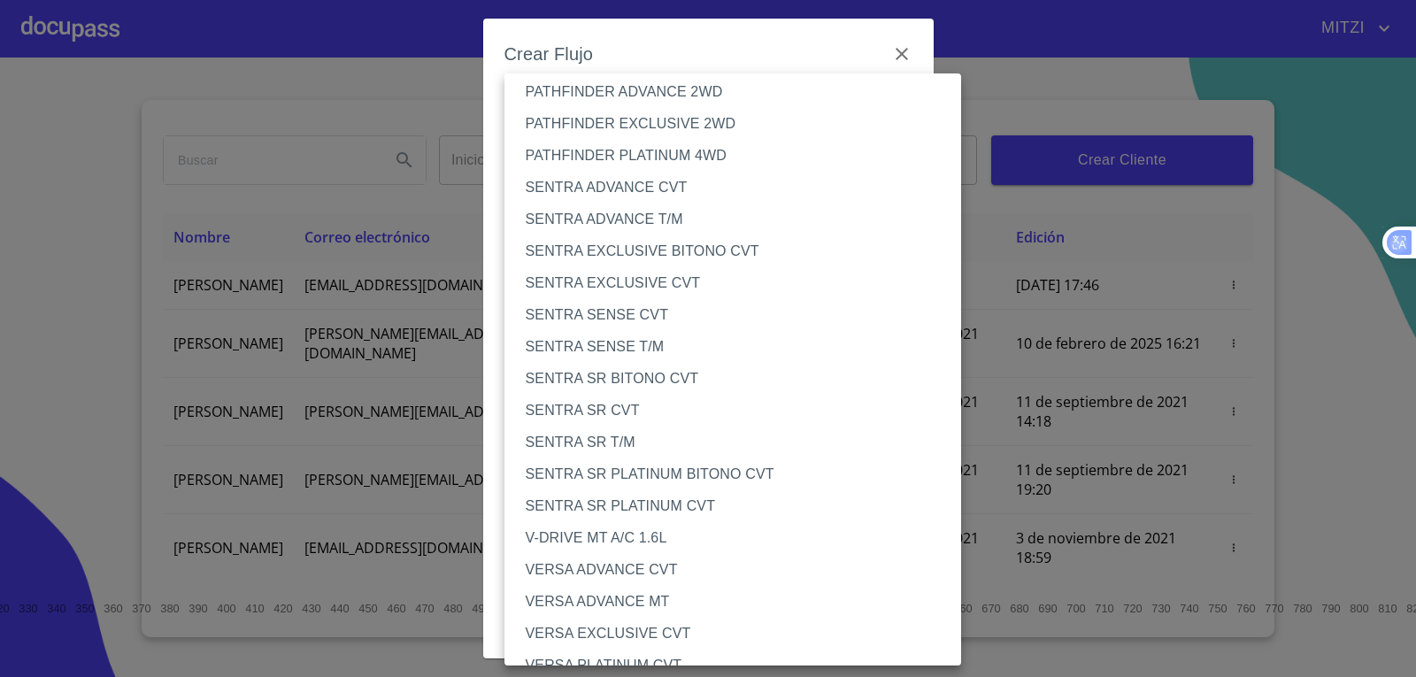
scroll to position [1593, 0]
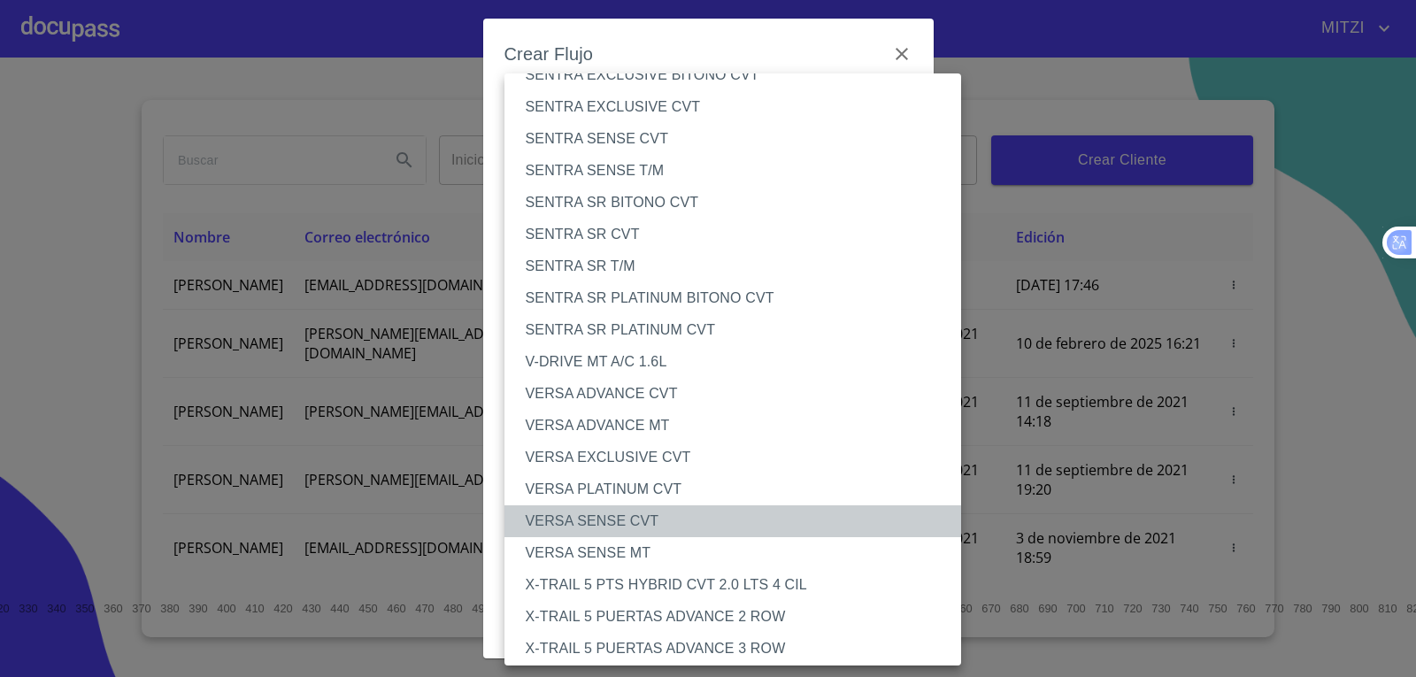
click at [645, 526] on li "VERSA SENSE CVT" at bounding box center [740, 521] width 471 height 32
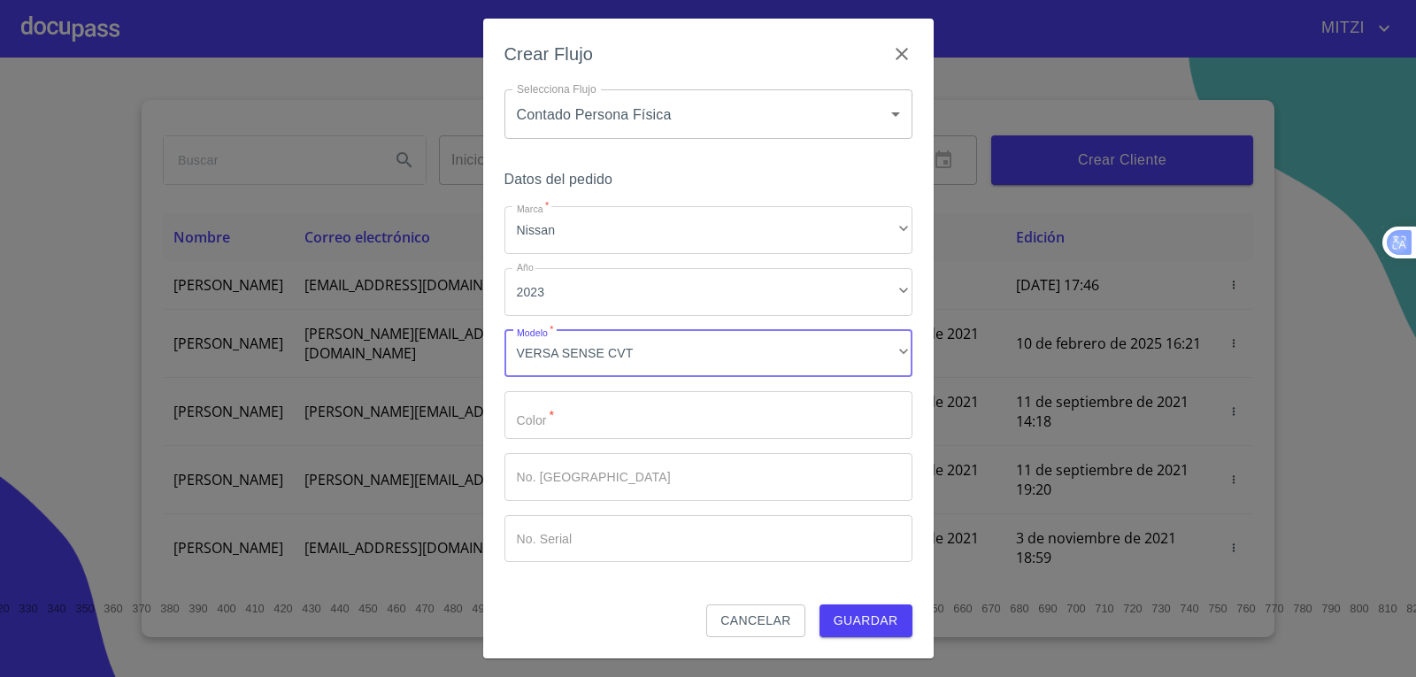
click at [680, 418] on input "Marca   *" at bounding box center [709, 415] width 408 height 48
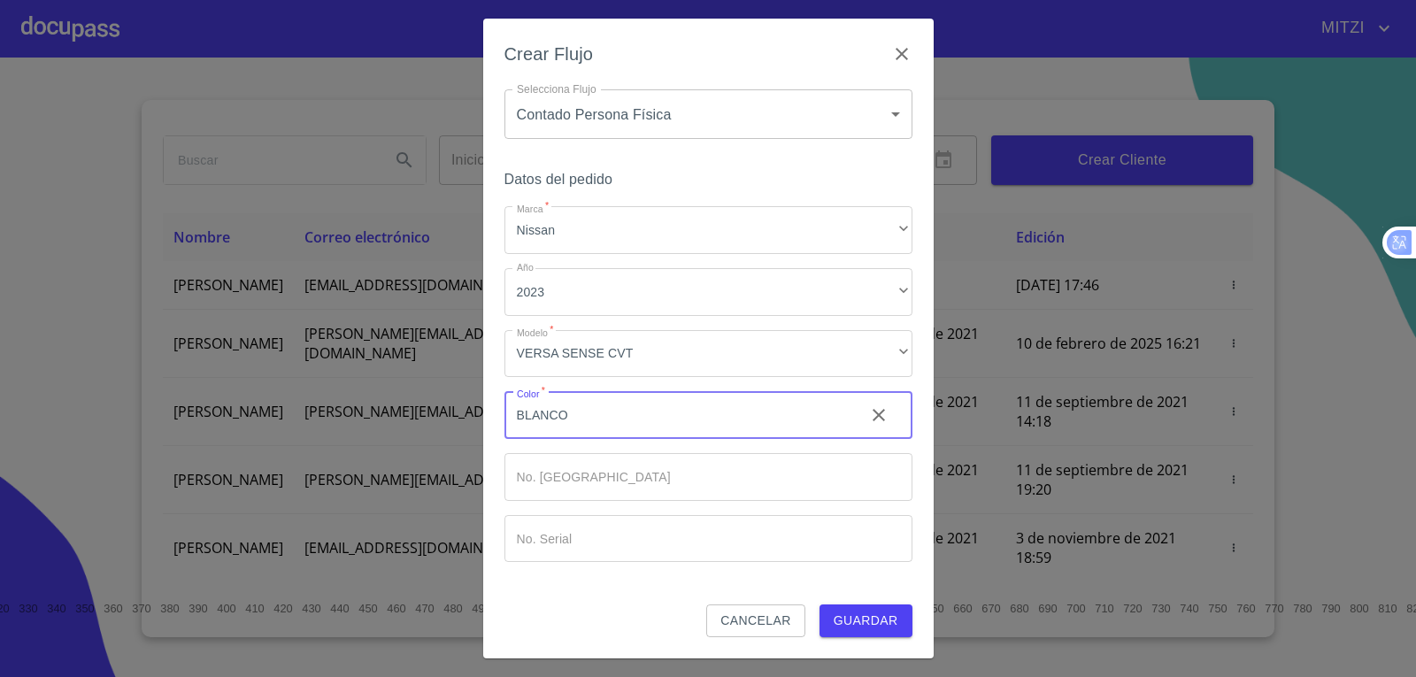
type input "BLANCO"
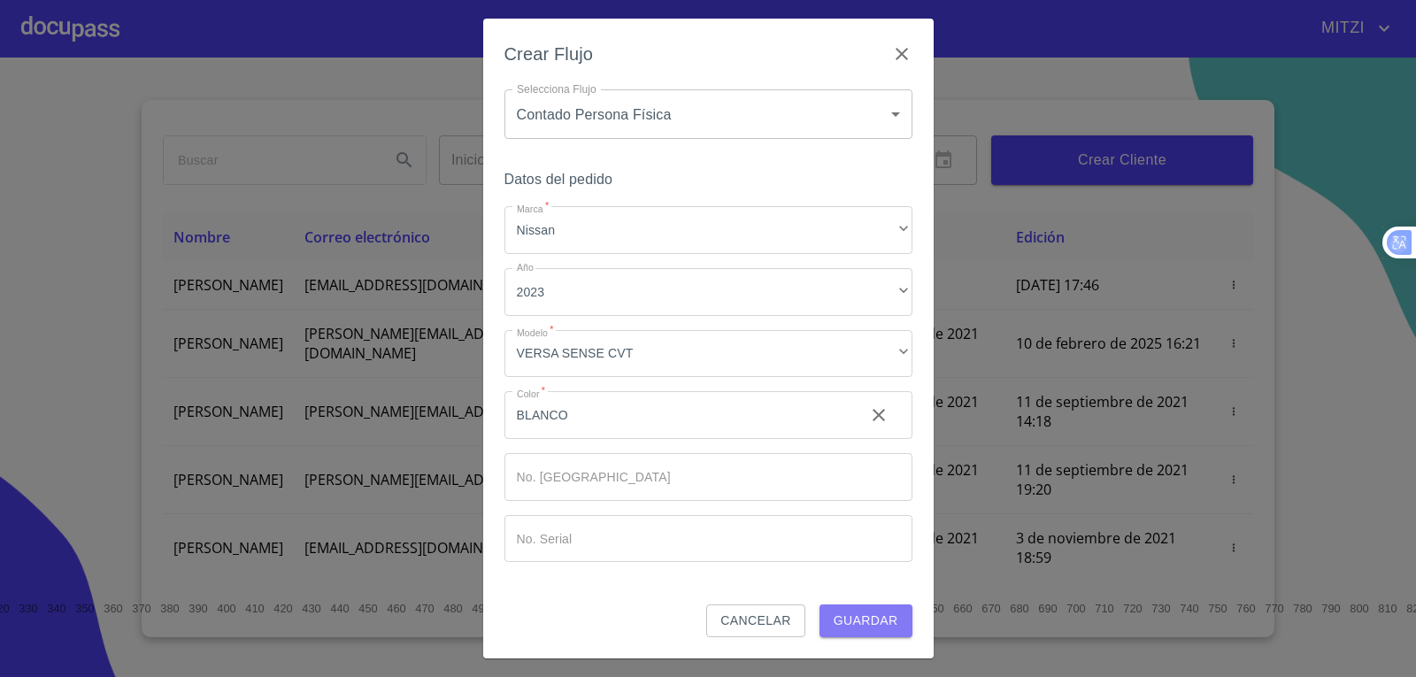
click at [842, 613] on span "Guardar" at bounding box center [866, 621] width 65 height 22
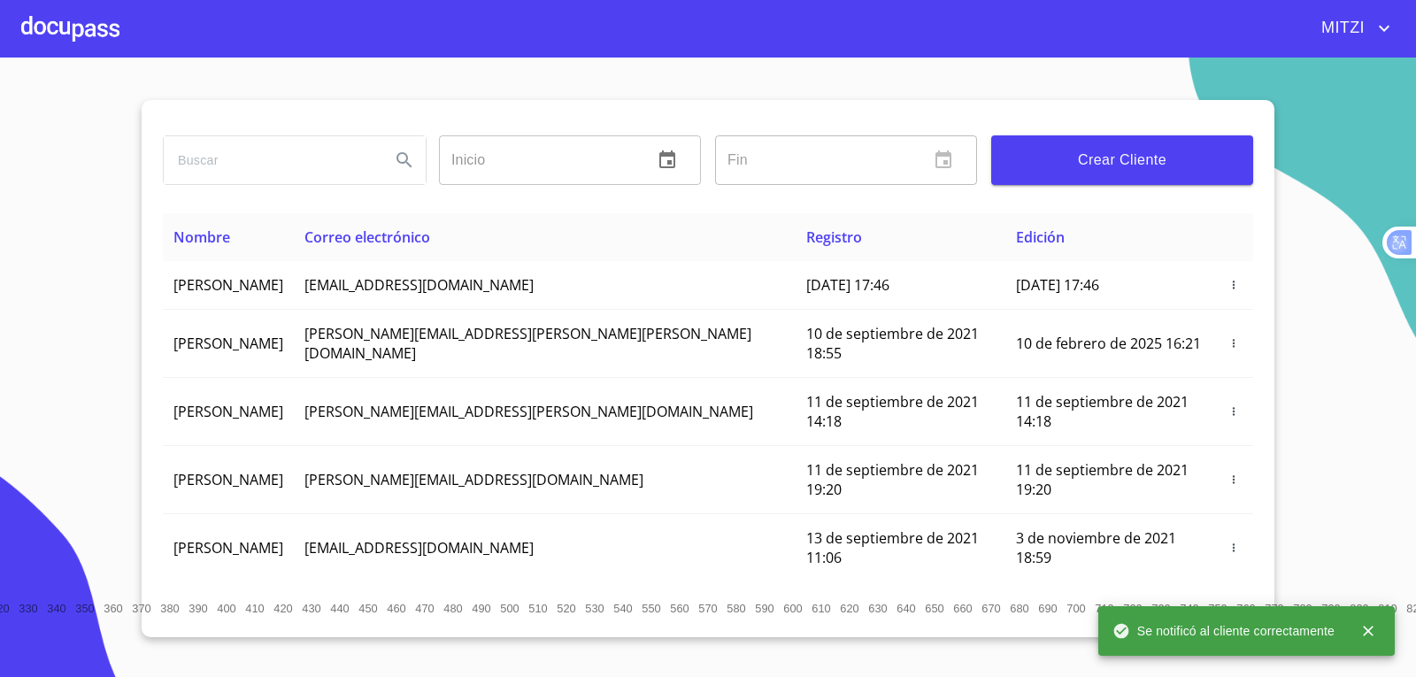
click at [111, 15] on div at bounding box center [70, 28] width 98 height 57
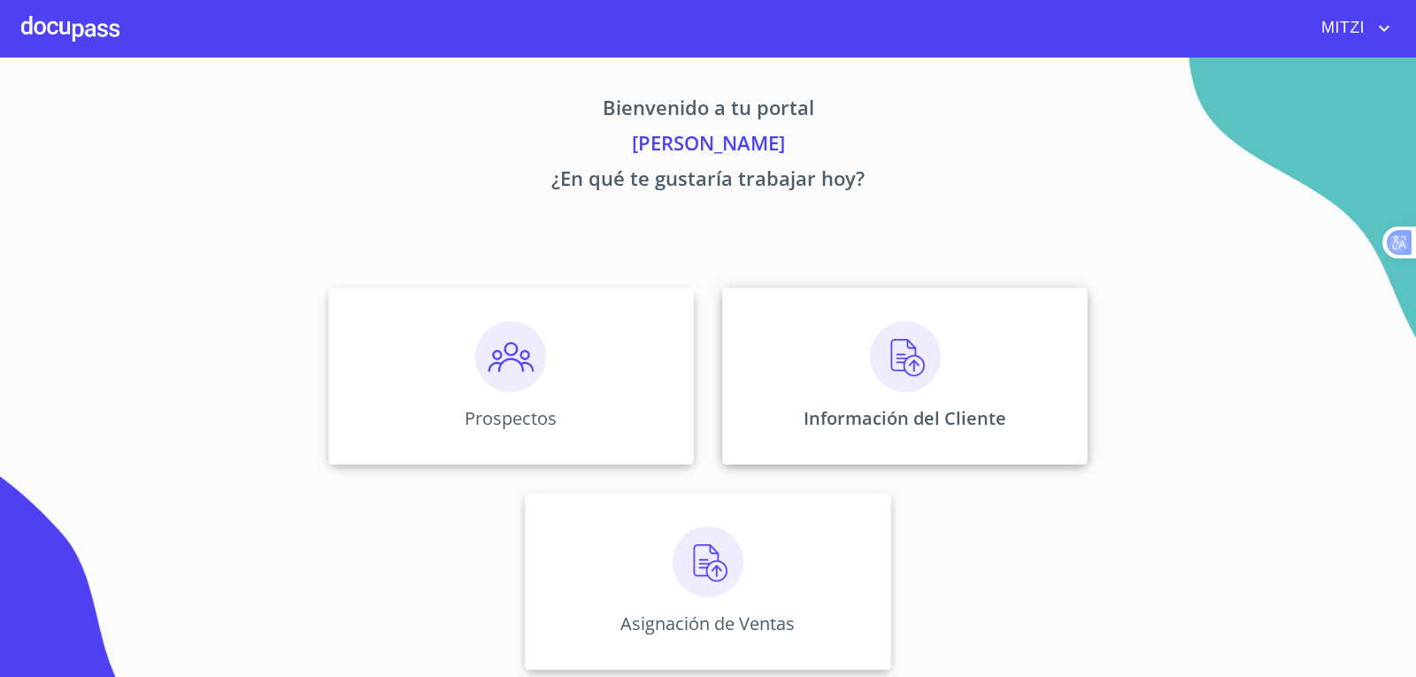
click at [870, 424] on p "Información del Cliente" at bounding box center [905, 418] width 203 height 24
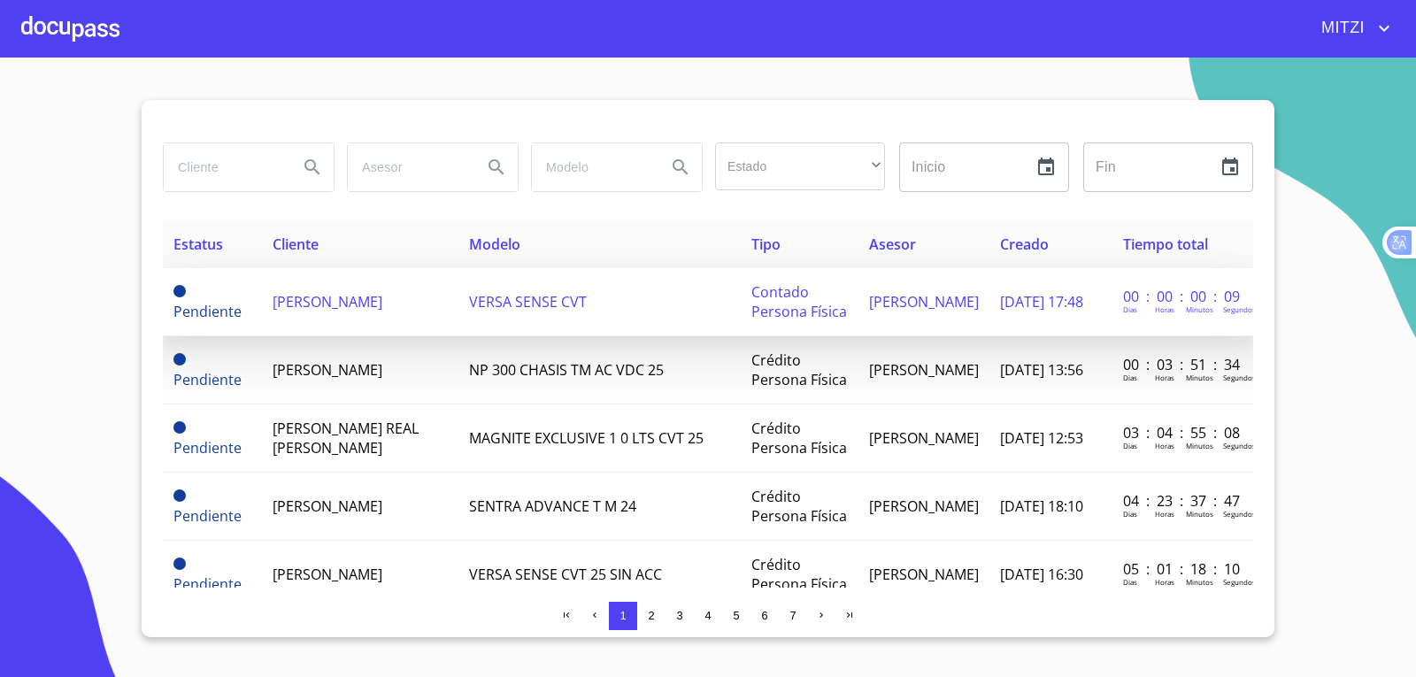
click at [333, 296] on span "JENNIFER AYLIN CALDERON BAHENA" at bounding box center [328, 301] width 110 height 19
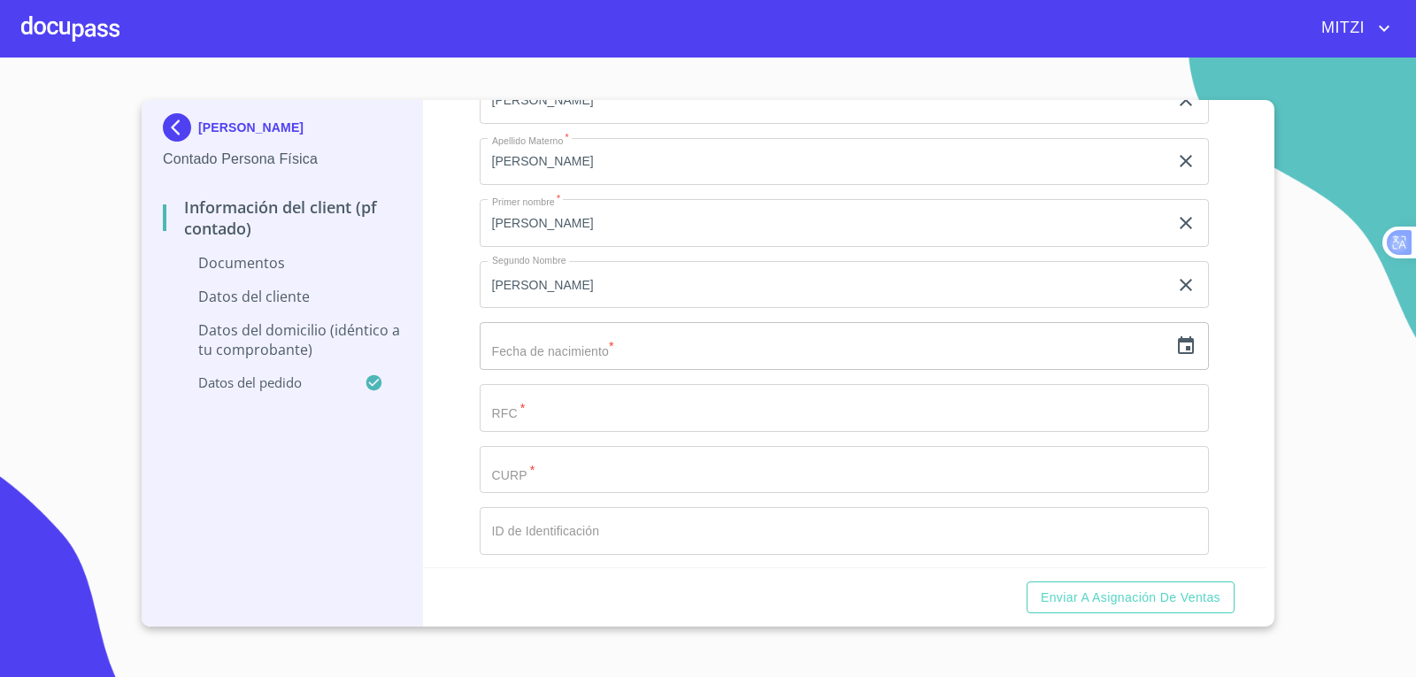
scroll to position [1505, 0]
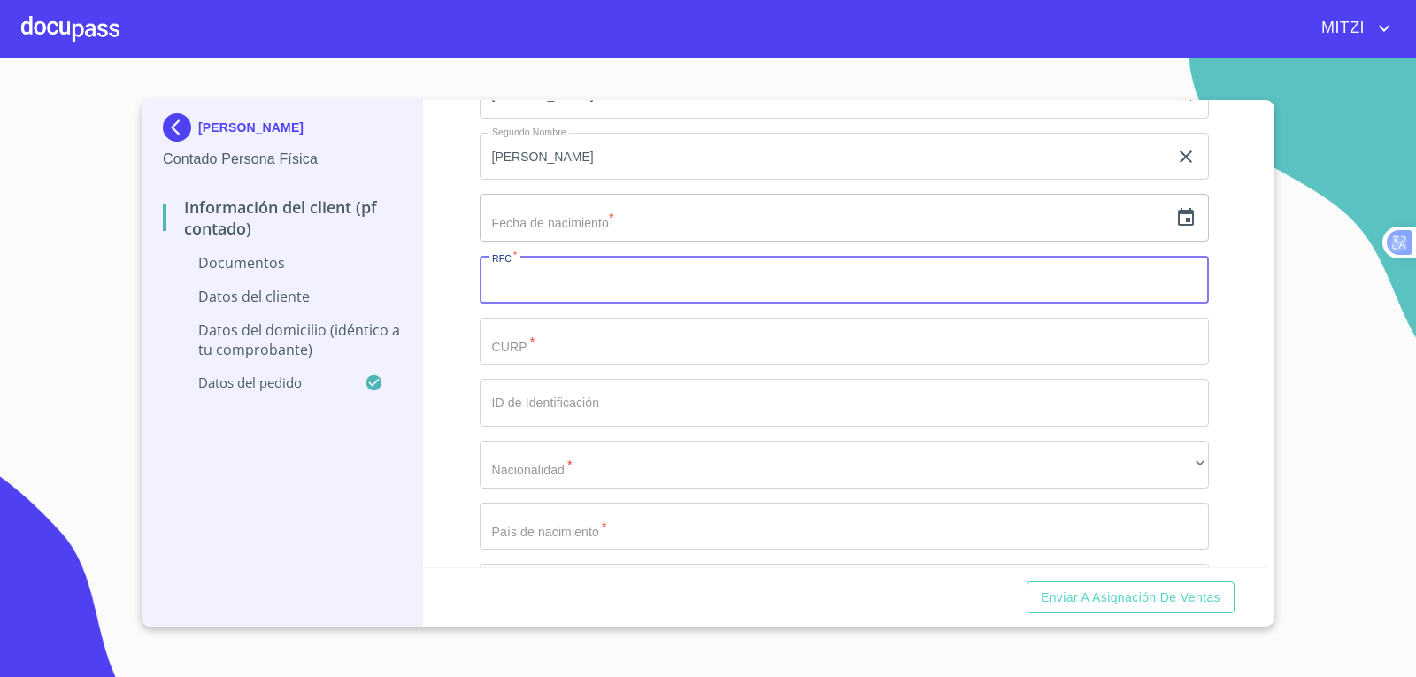
click at [589, 289] on input "Documento de identificación.   *" at bounding box center [845, 280] width 730 height 48
click at [1176, 220] on icon "button" at bounding box center [1186, 217] width 21 height 21
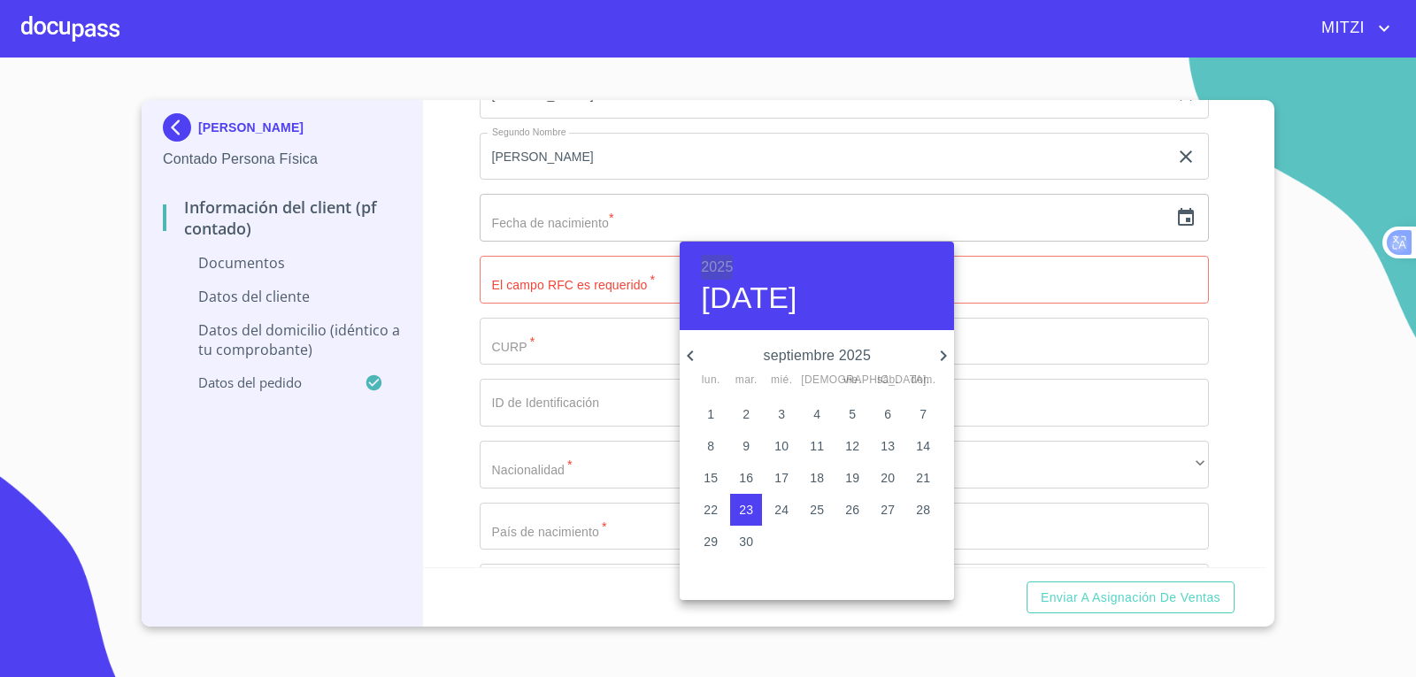
click at [724, 266] on h6 "2025" at bounding box center [717, 267] width 32 height 25
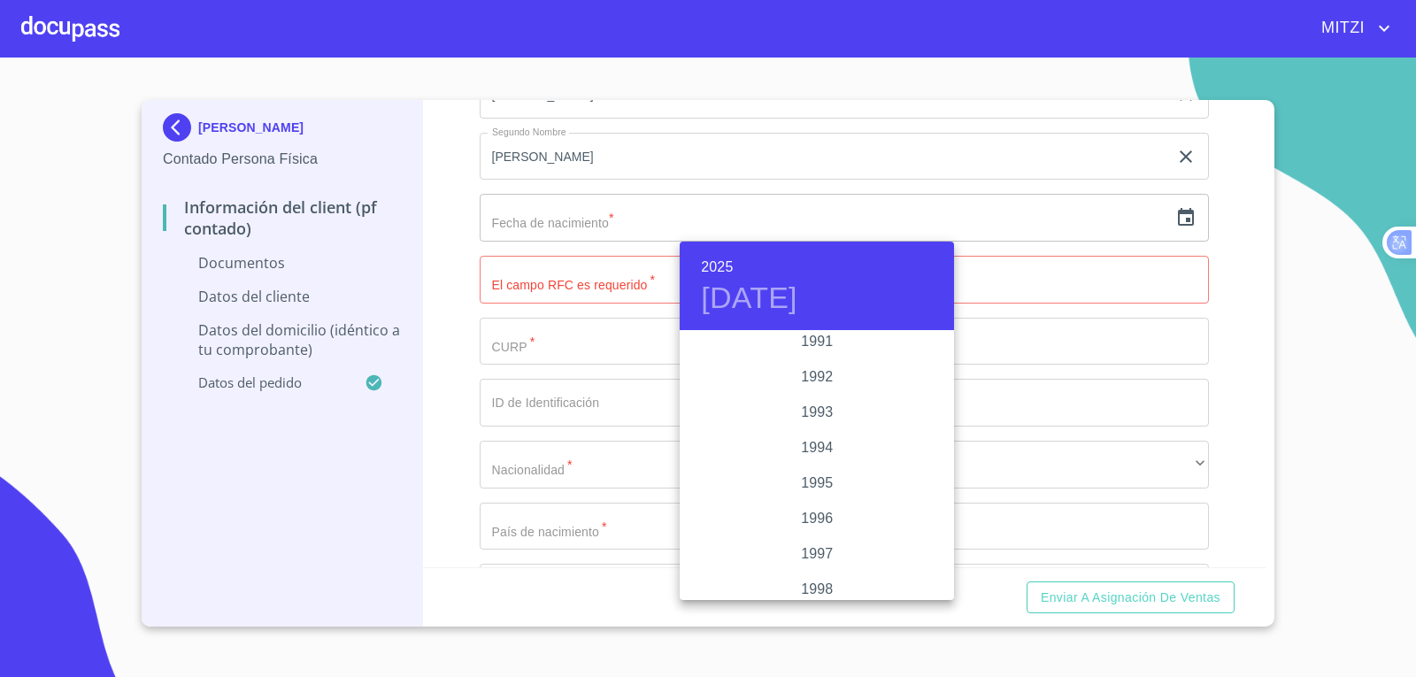
scroll to position [2461, 0]
click at [821, 402] on div "1996" at bounding box center [817, 403] width 274 height 35
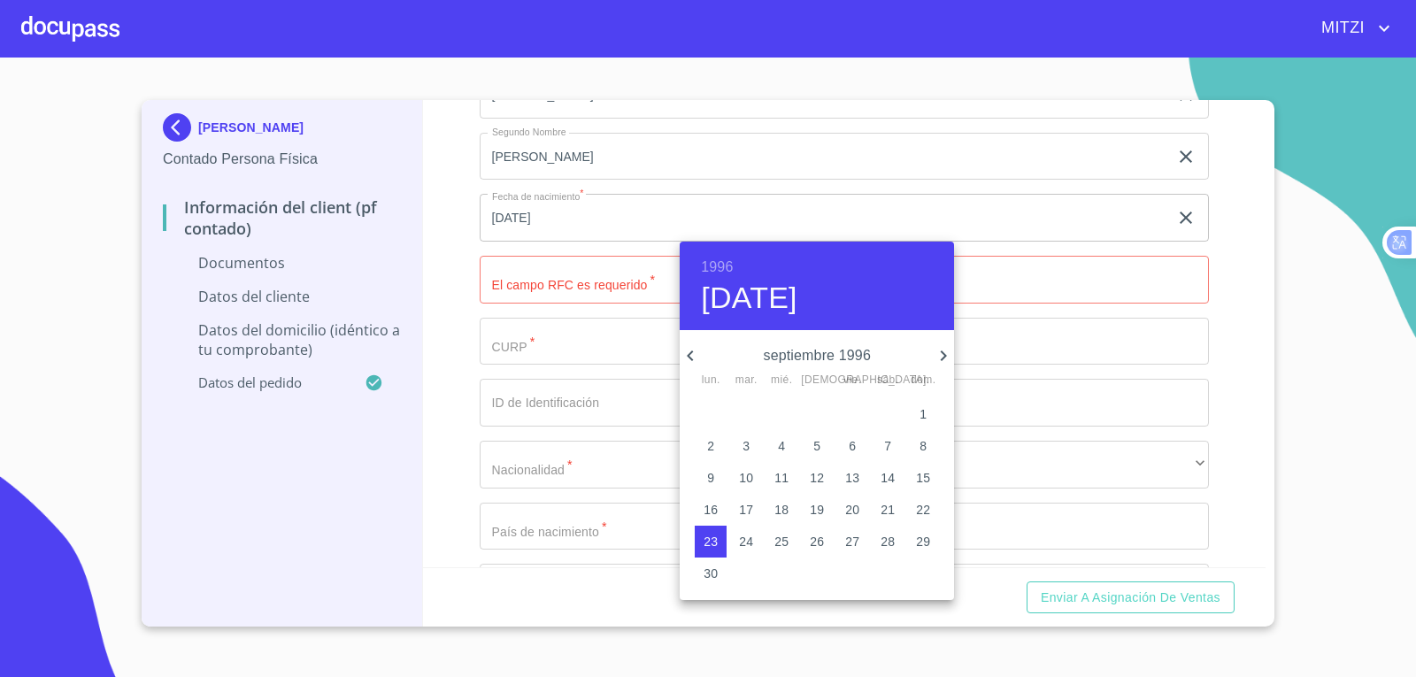
click at [687, 351] on icon "button" at bounding box center [690, 355] width 21 height 21
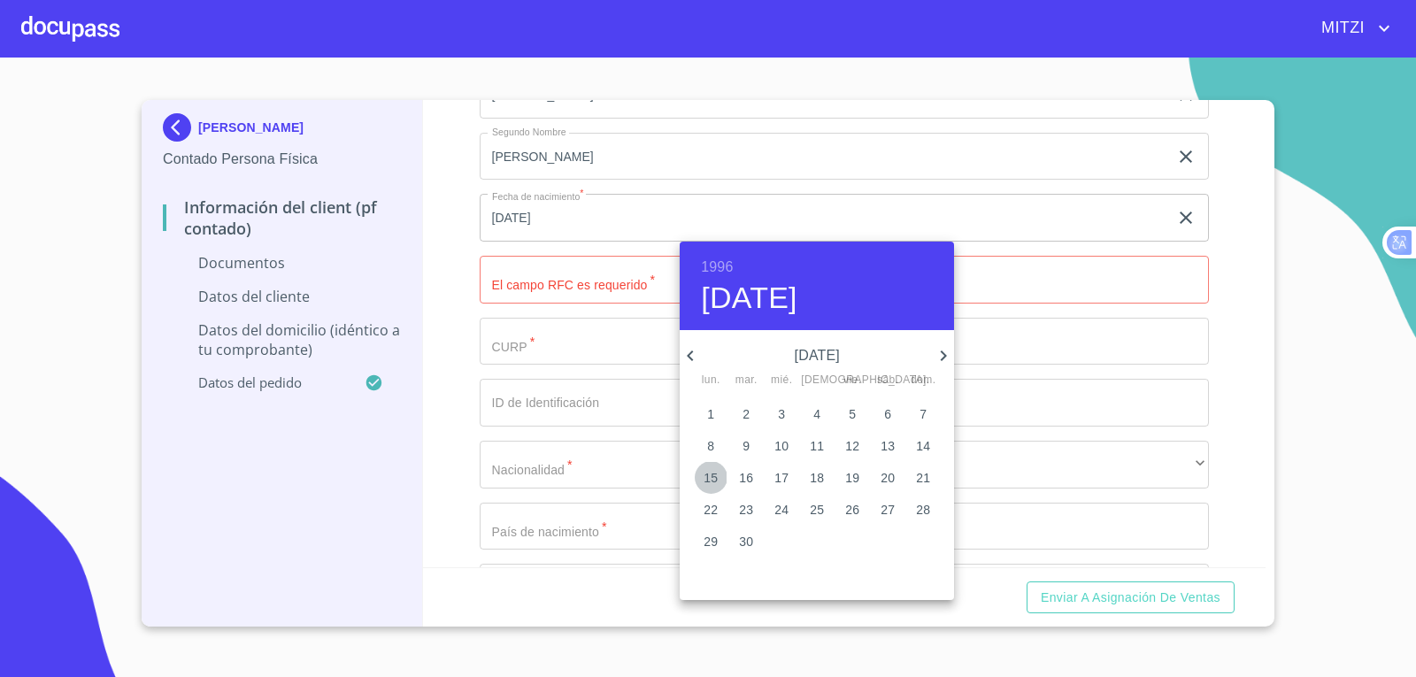
click at [721, 474] on span "15" at bounding box center [711, 478] width 32 height 18
type input "15 de abr. de 1996"
click at [575, 287] on div at bounding box center [708, 338] width 1416 height 677
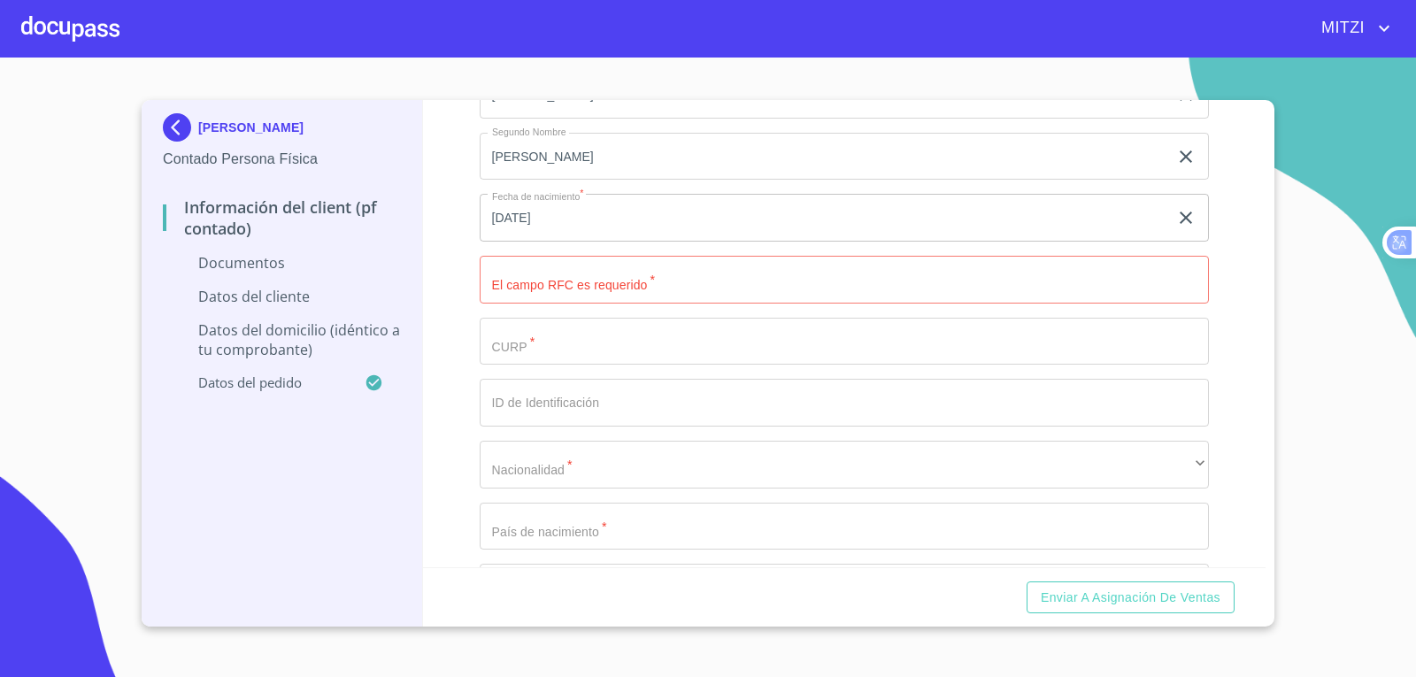
click at [590, 282] on input "Documento de identificación.   *" at bounding box center [845, 280] width 730 height 48
type input "CABJ960415IX4"
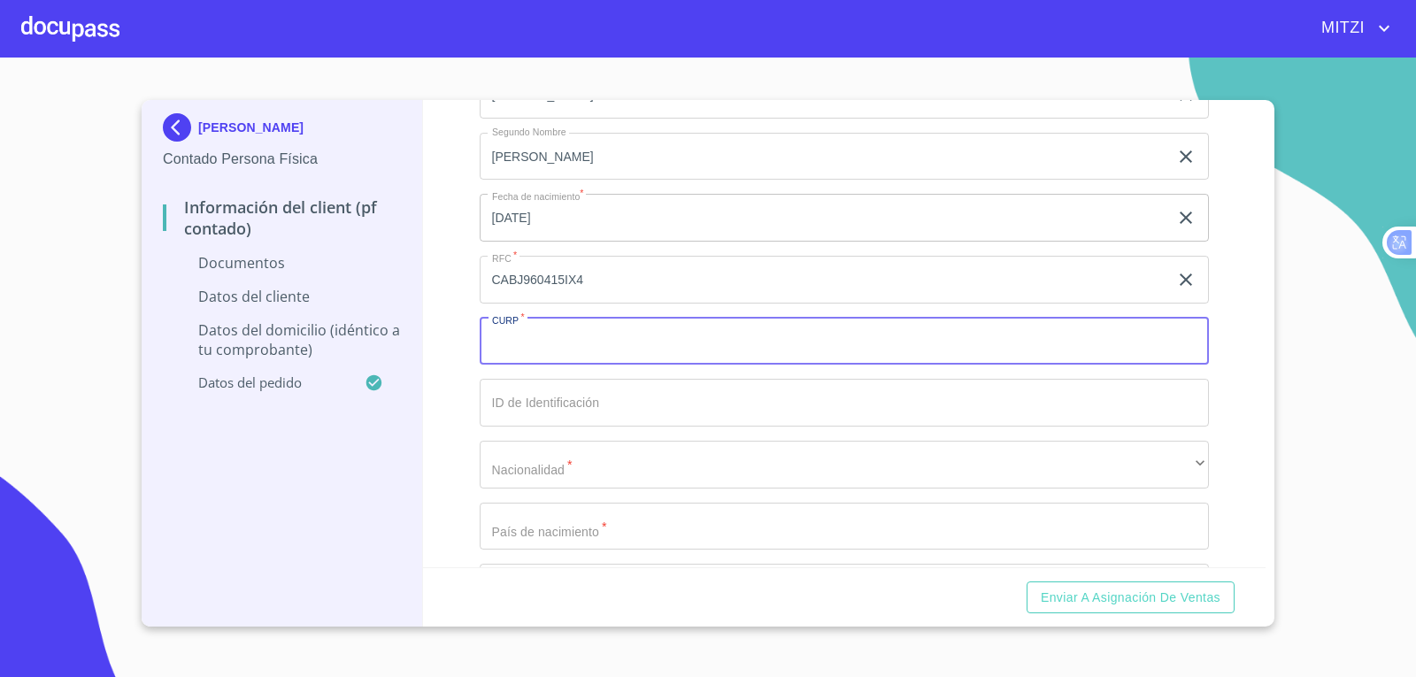
click at [577, 351] on input "Documento de identificación.   *" at bounding box center [845, 342] width 730 height 48
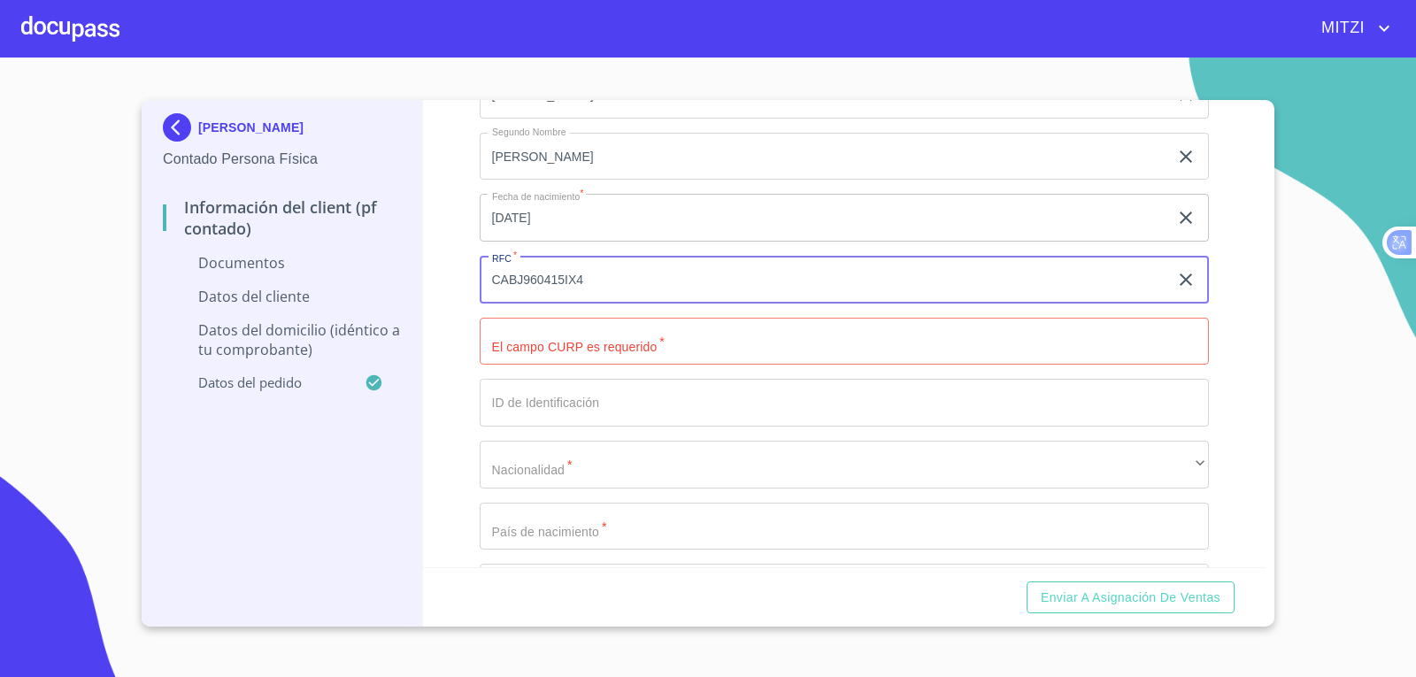
drag, startPoint x: 567, startPoint y: 282, endPoint x: 361, endPoint y: 256, distance: 208.0
click at [365, 257] on div "JENNIFER AYLIN CALDERON BAHENA Contado Persona Física Información del Client (P…" at bounding box center [704, 363] width 1124 height 527
click at [557, 350] on input "Documento de identificación.   *" at bounding box center [845, 342] width 730 height 48
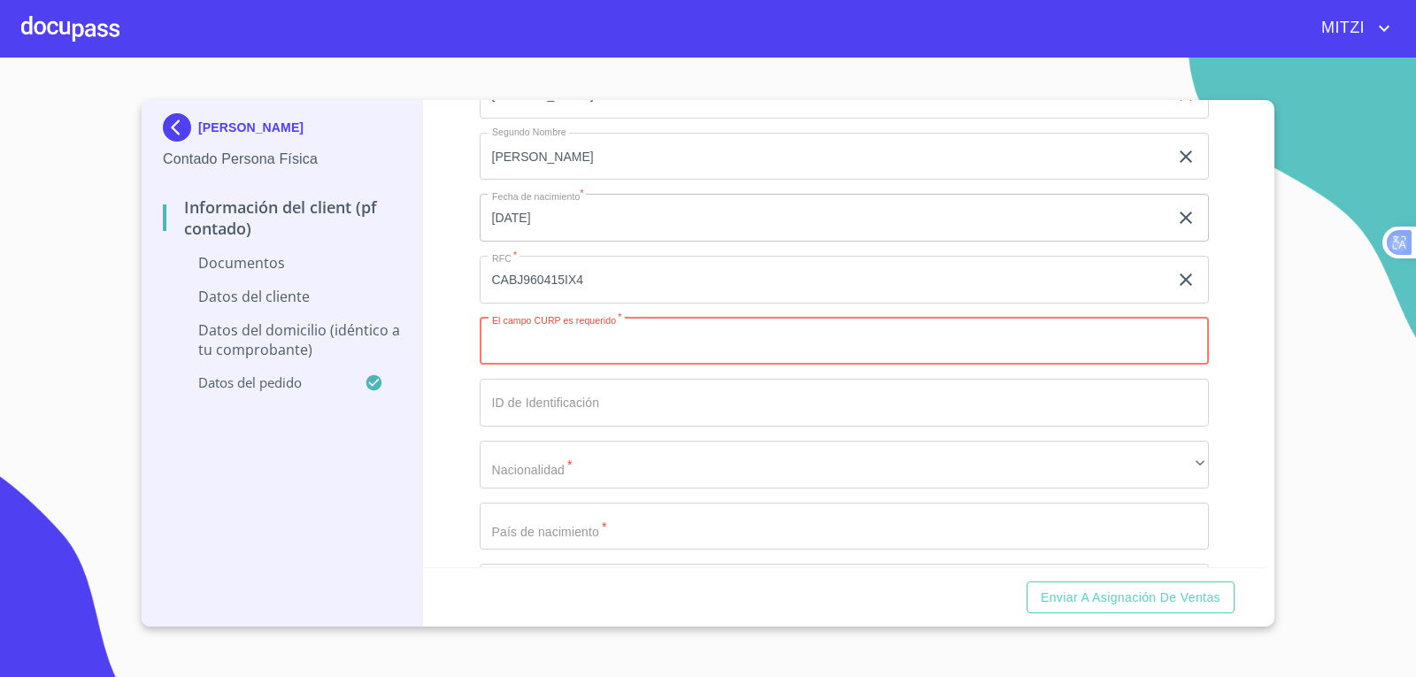
paste input "CABJ960415I"
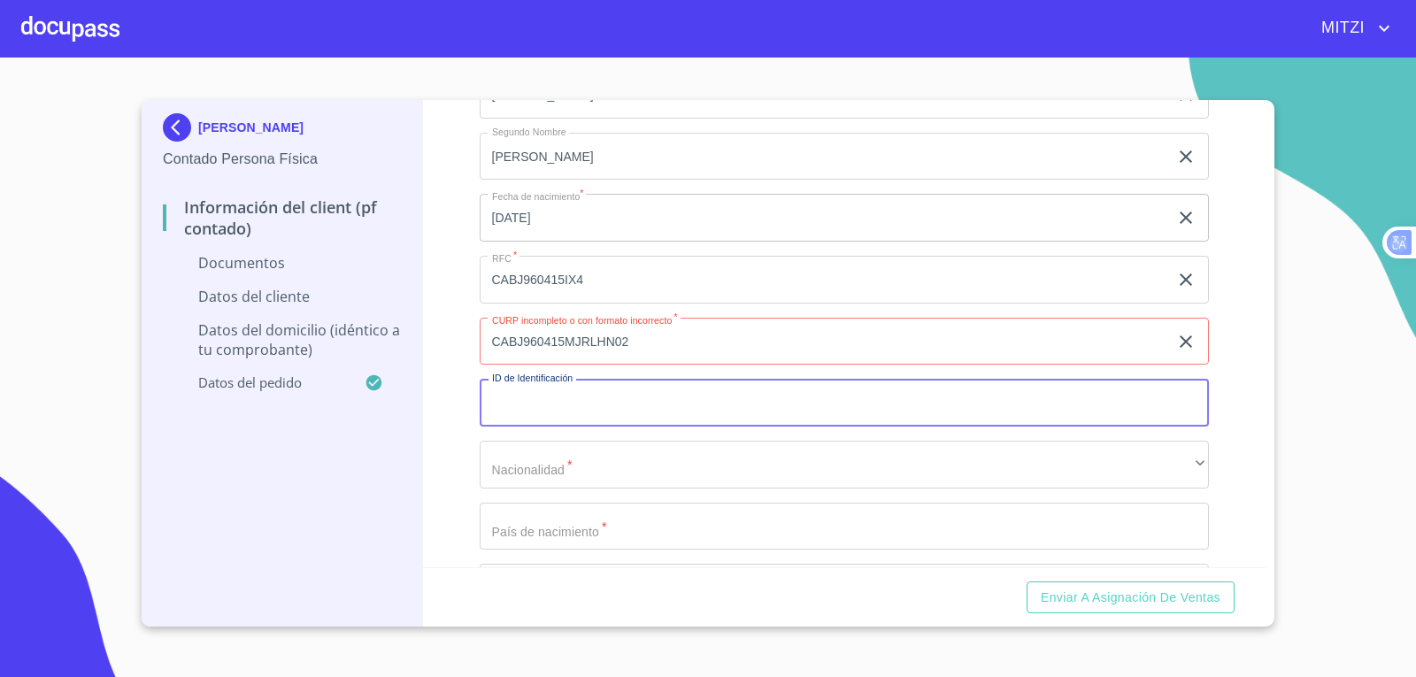
click at [571, 405] on input "Documento de identificación.   *" at bounding box center [845, 403] width 730 height 48
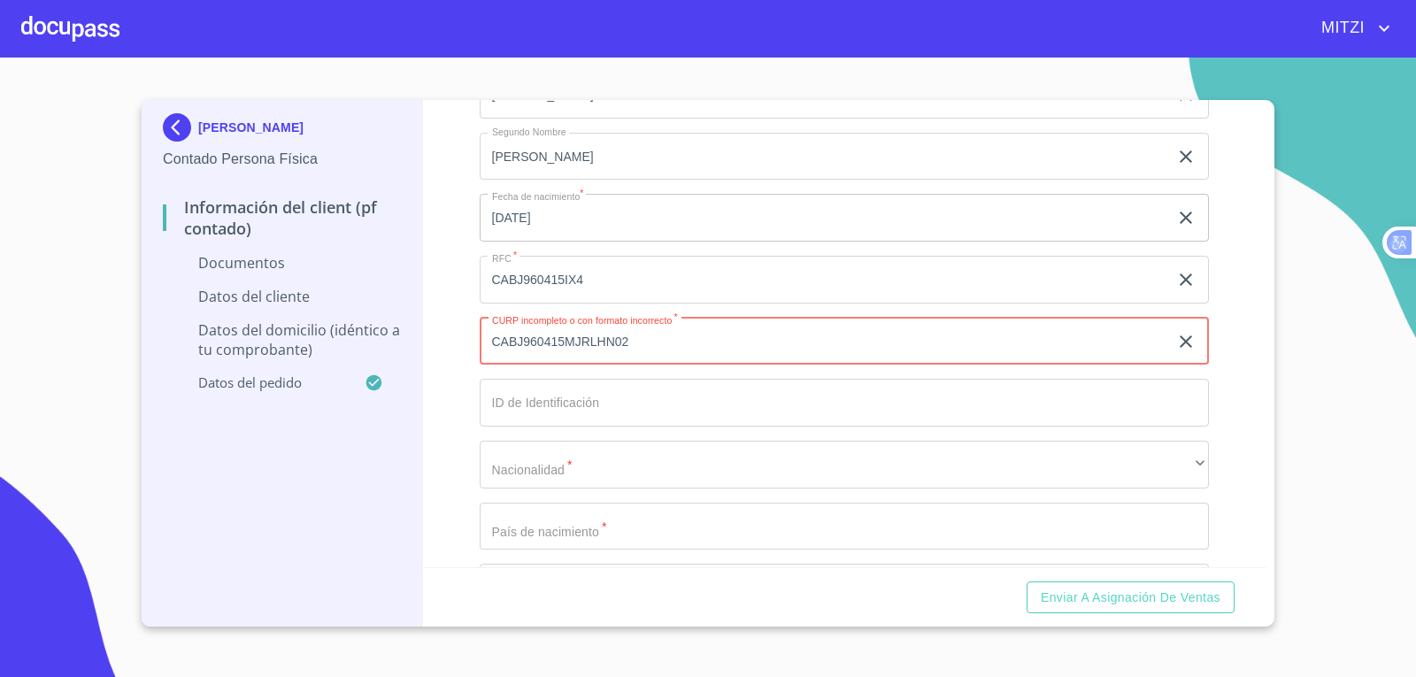
click at [668, 343] on input "CABJ960415MJRLHN02" at bounding box center [825, 342] width 690 height 48
click at [583, 343] on input "CABJ960415MJRLHN02" at bounding box center [825, 342] width 690 height 48
type input "CABJ960415MGRLHN02"
click at [642, 390] on input "Documento de identificación.   *" at bounding box center [845, 403] width 730 height 48
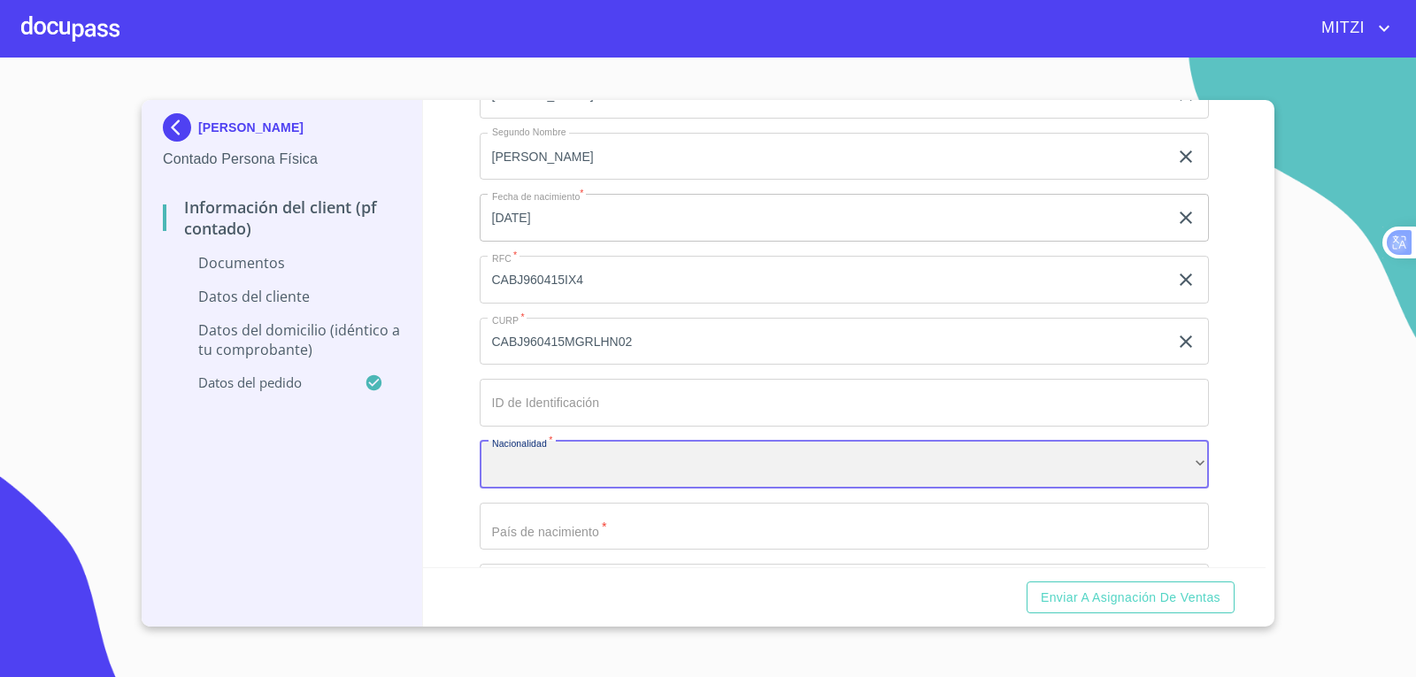
click at [559, 448] on div "​" at bounding box center [845, 465] width 730 height 48
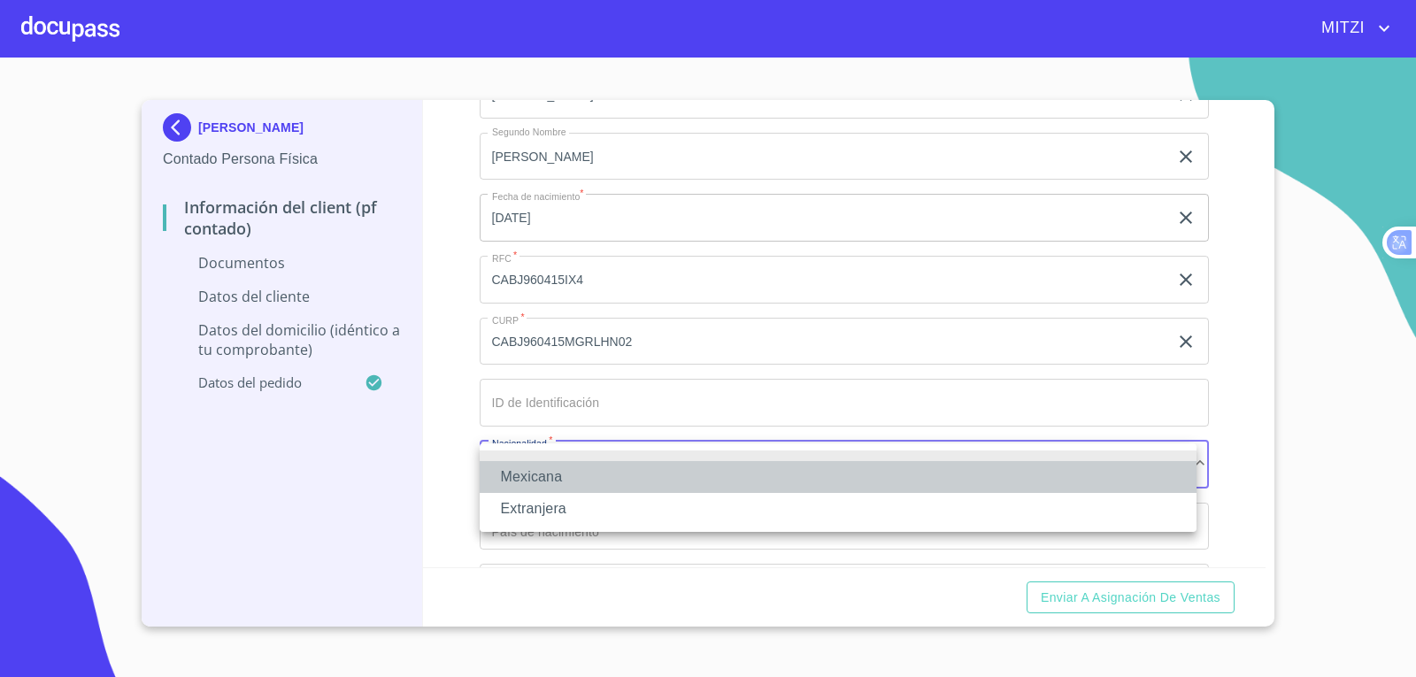
click at [549, 476] on li "Mexicana" at bounding box center [838, 477] width 717 height 32
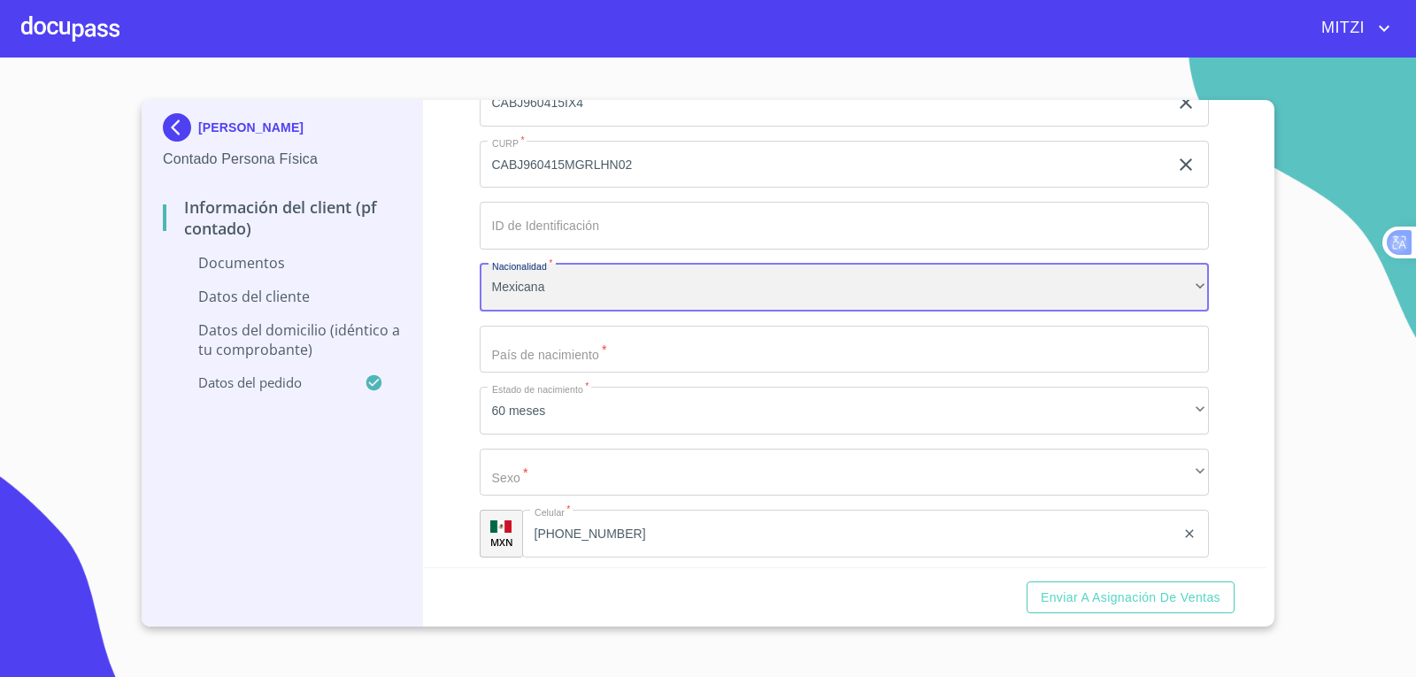
scroll to position [1771, 0]
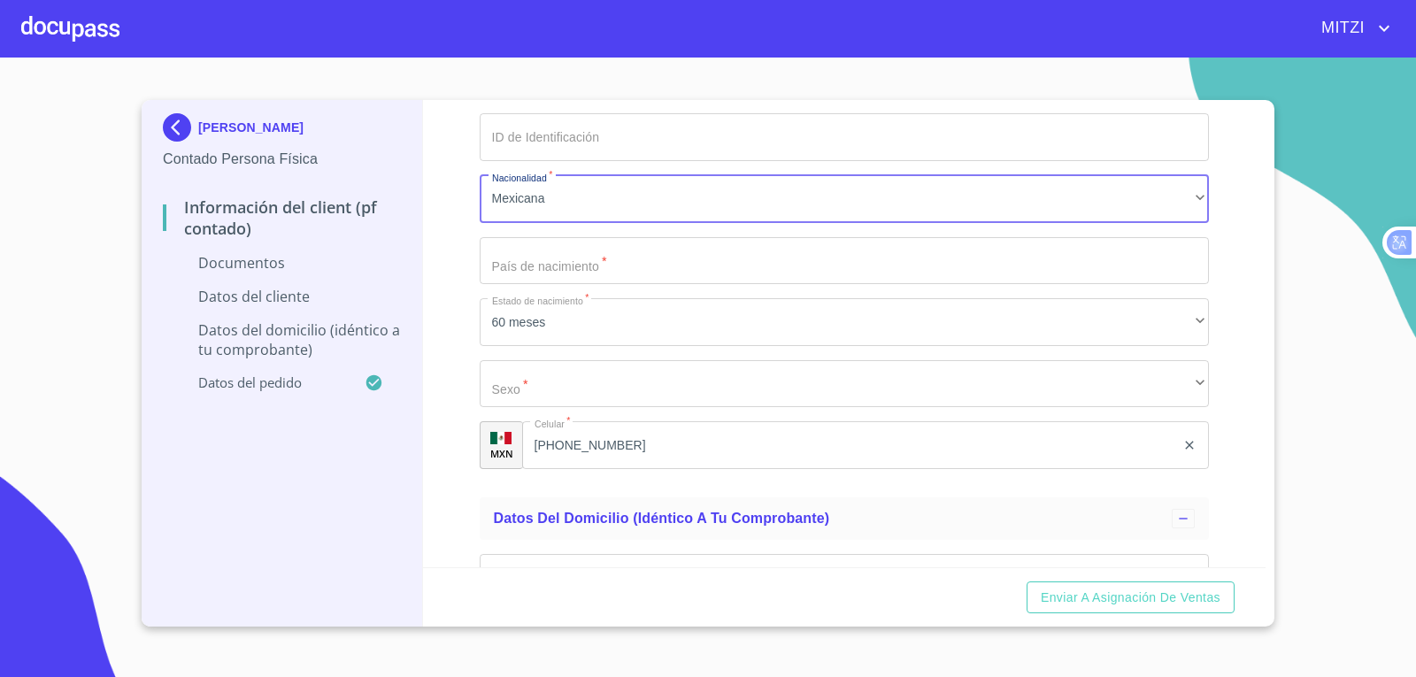
click at [582, 272] on input "Documento de identificación.   *" at bounding box center [845, 261] width 730 height 48
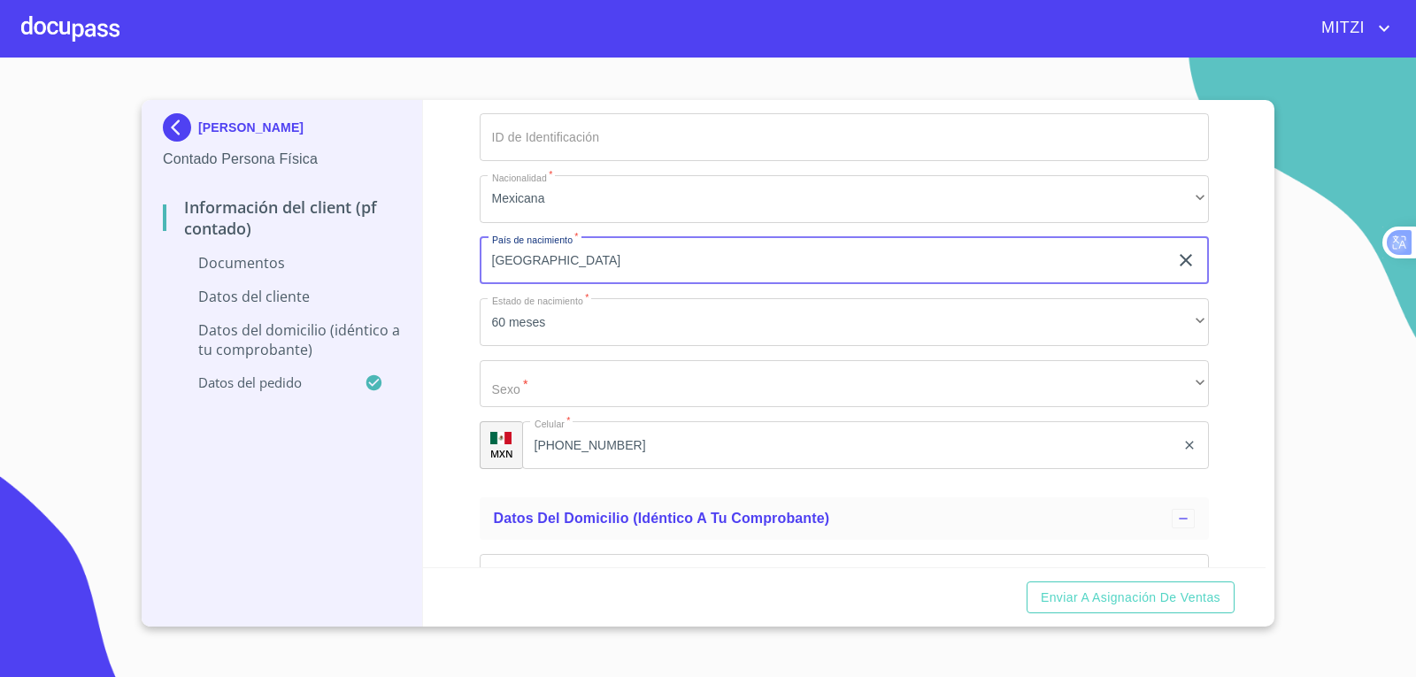
type input "MEXICO"
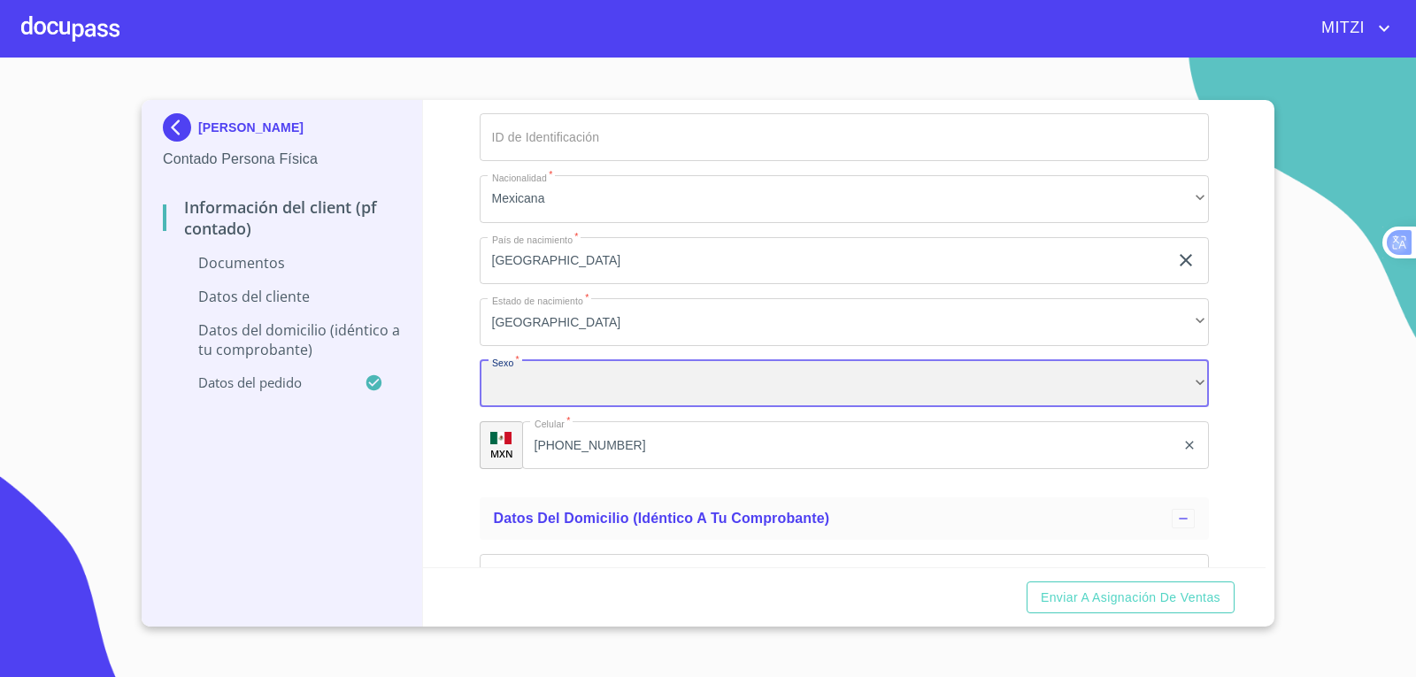
click at [569, 360] on div "​" at bounding box center [845, 384] width 730 height 48
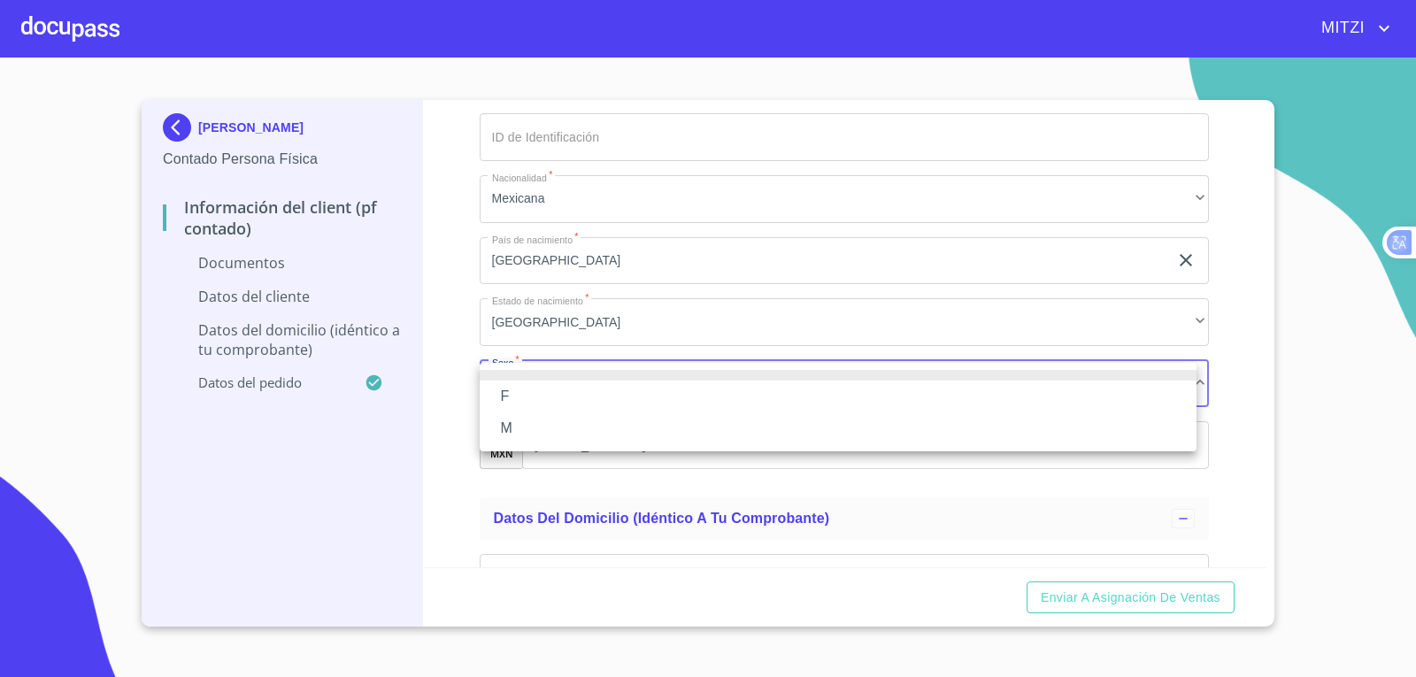
click at [539, 399] on li "F" at bounding box center [838, 397] width 717 height 32
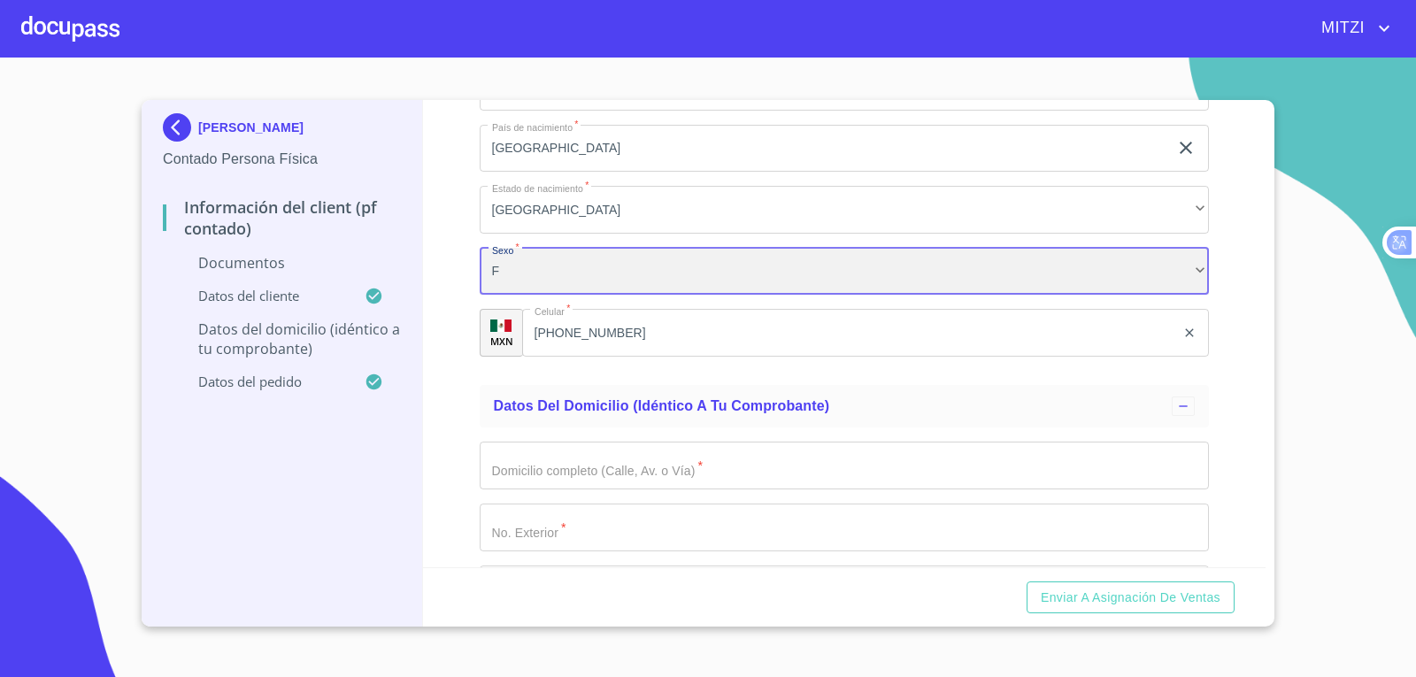
scroll to position [1948, 0]
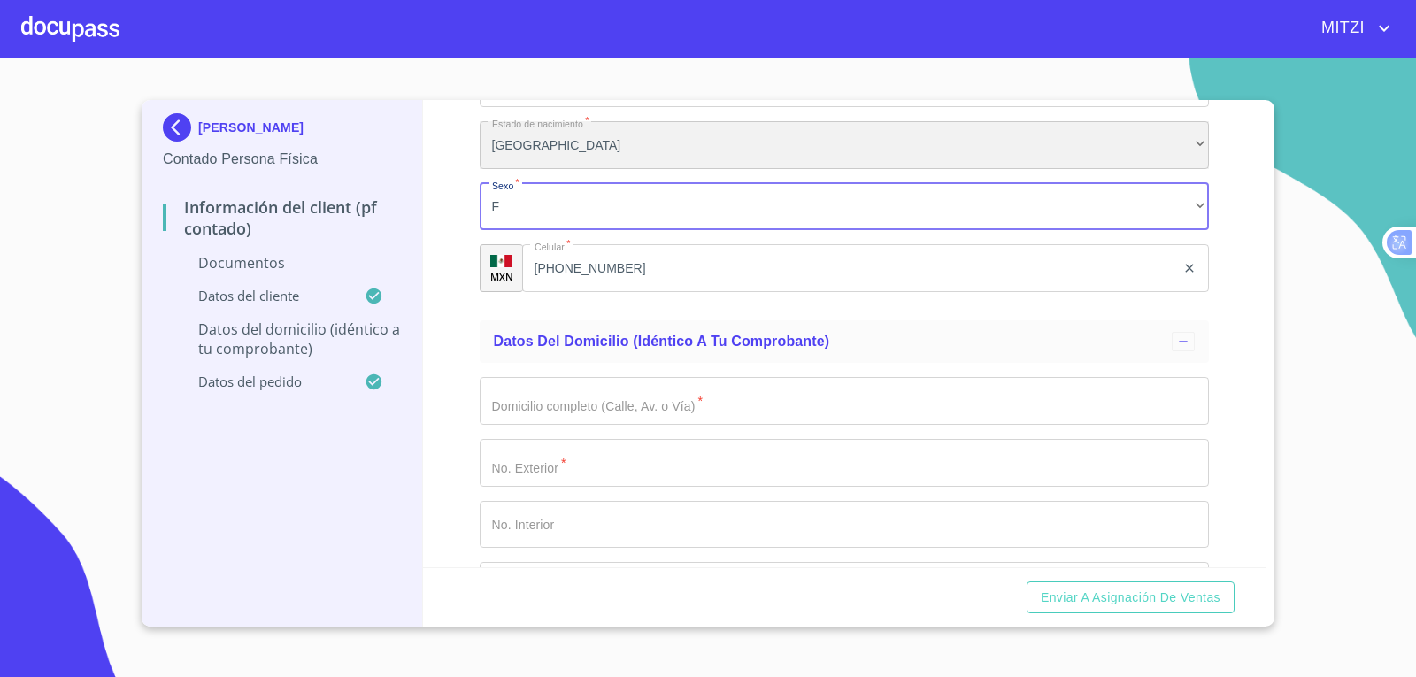
click at [623, 136] on div "Jalisco" at bounding box center [845, 145] width 730 height 48
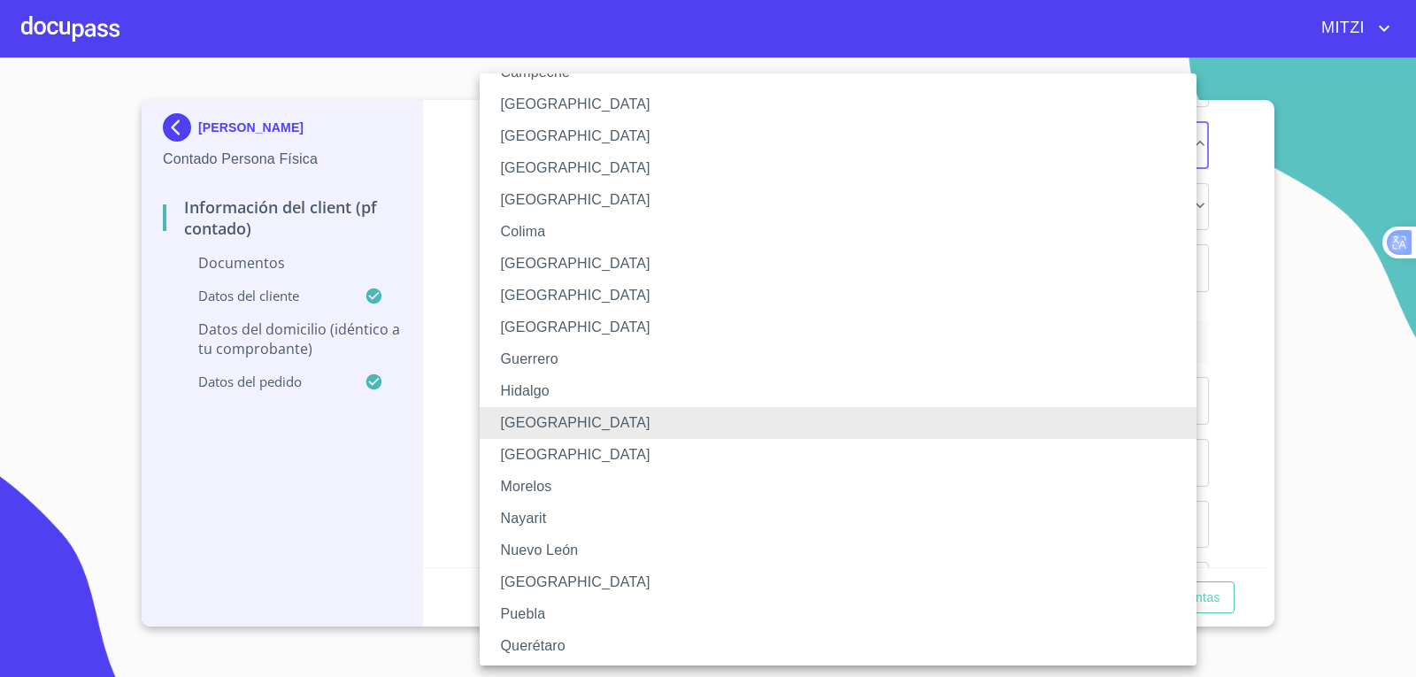
scroll to position [98, 0]
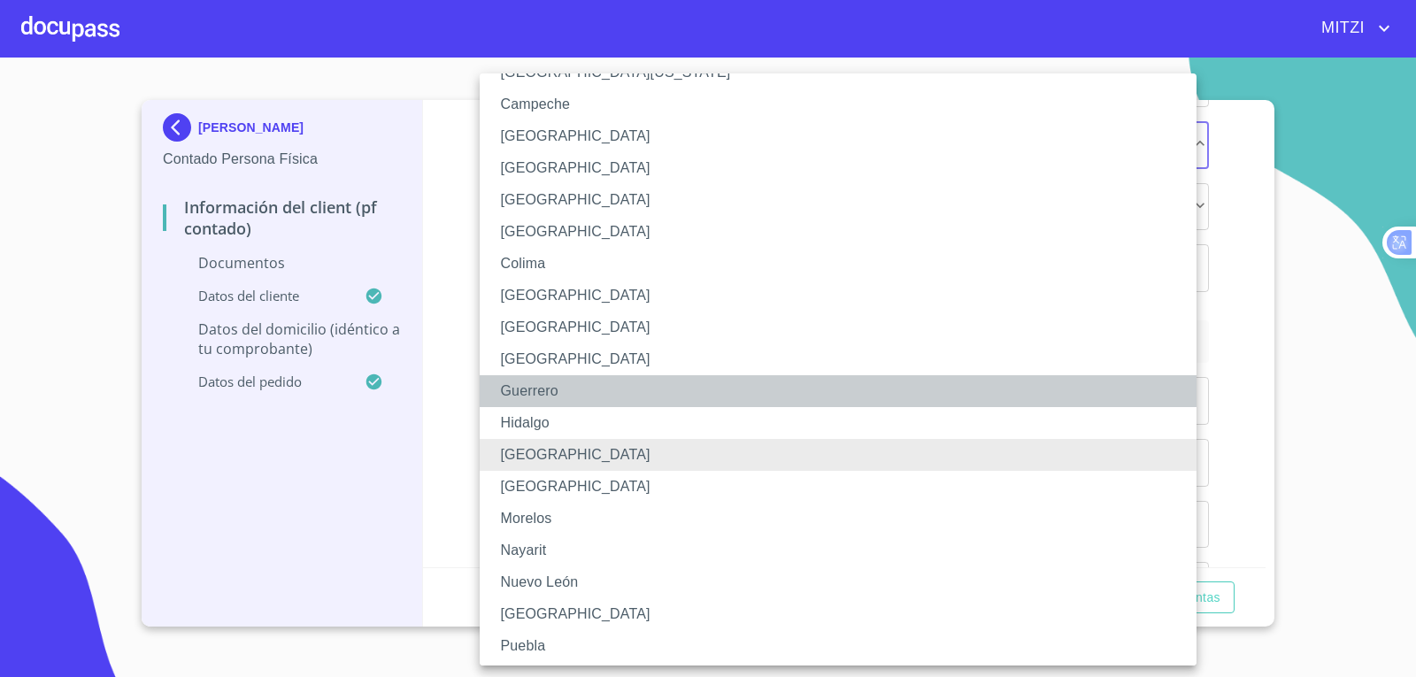
click at [566, 390] on li "Guerrero" at bounding box center [845, 391] width 730 height 32
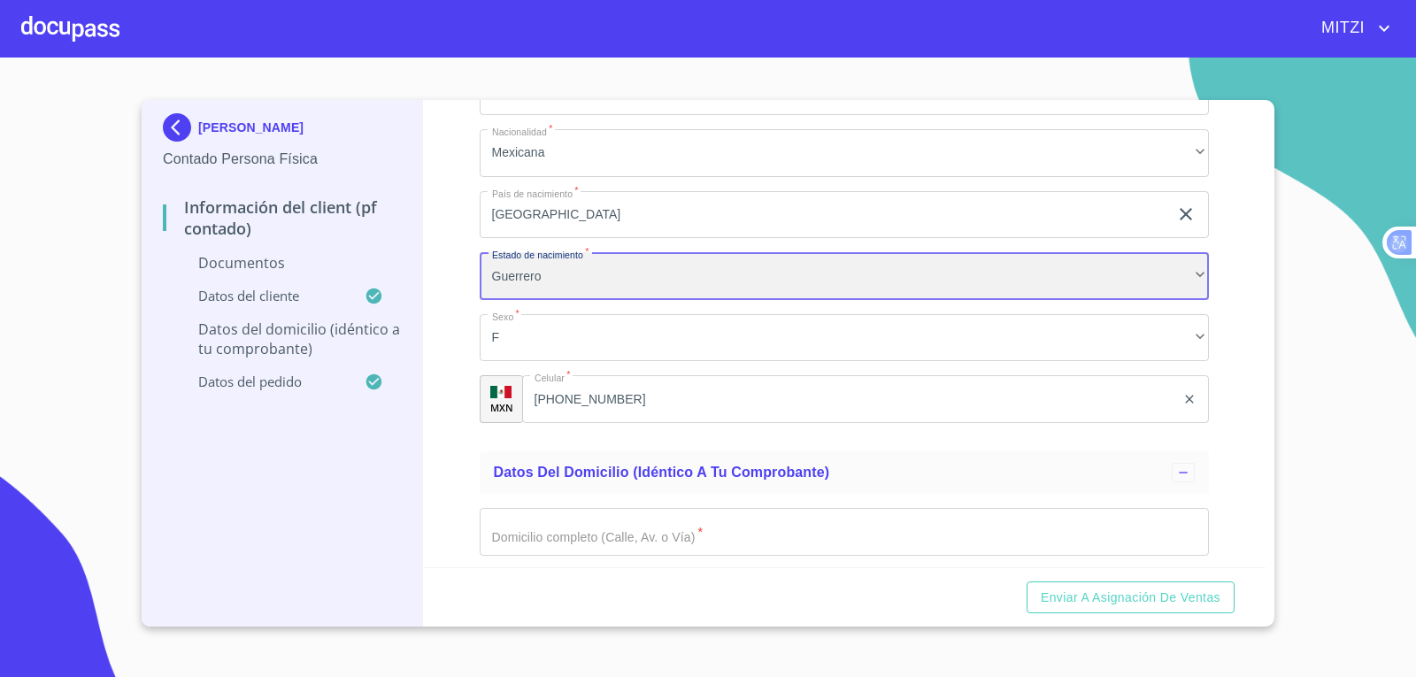
scroll to position [1859, 0]
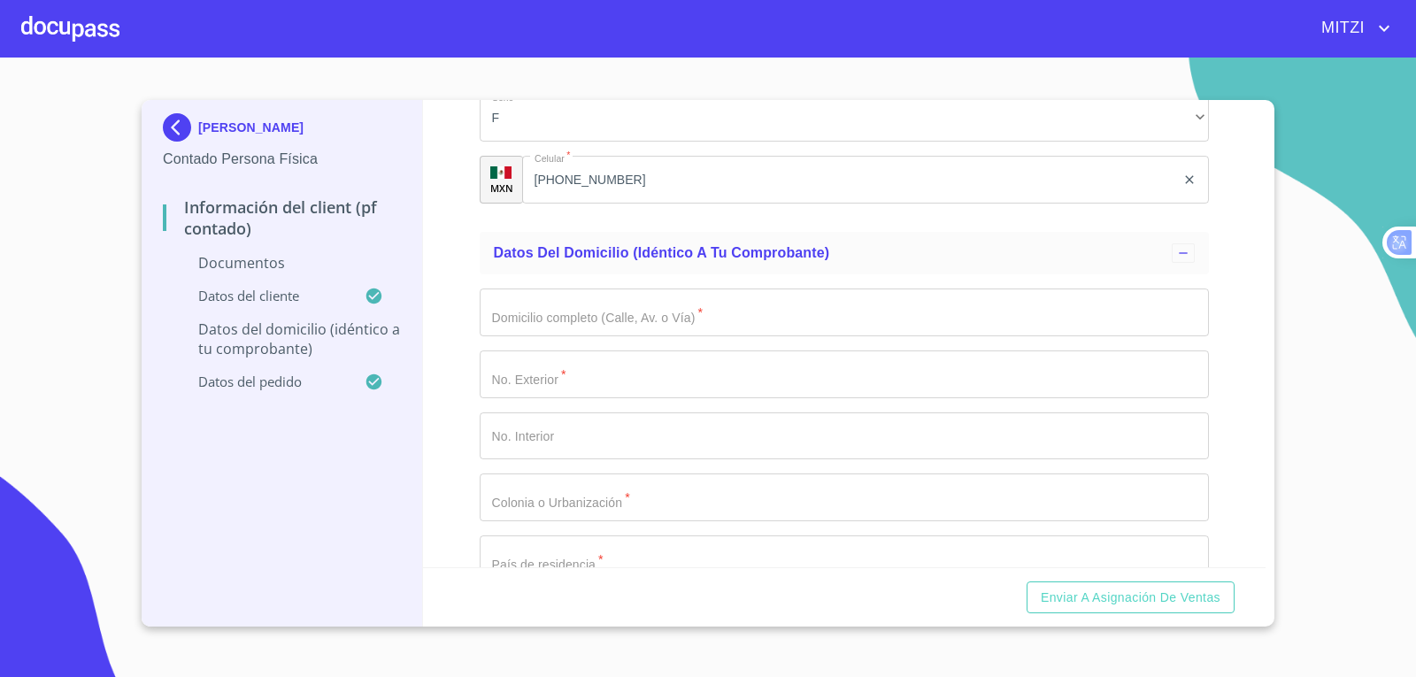
click at [573, 305] on input "Documento de identificación.   *" at bounding box center [845, 313] width 730 height 48
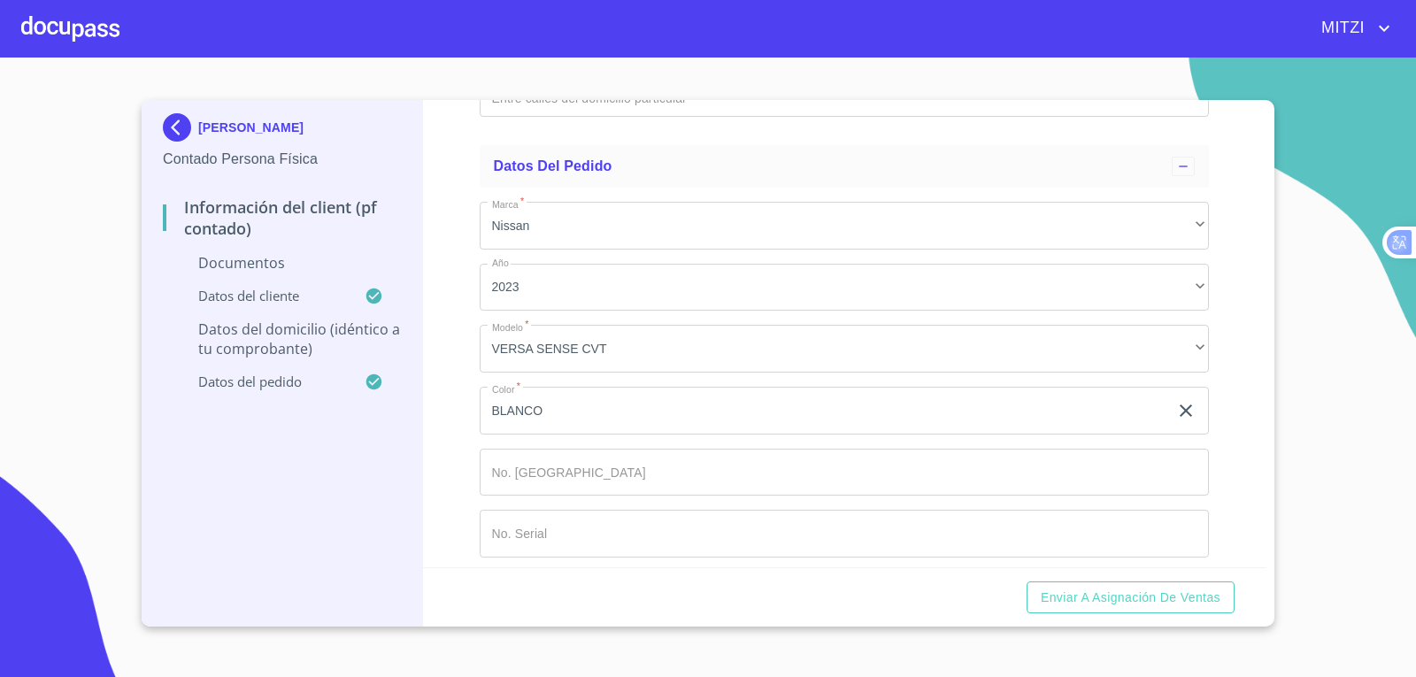
scroll to position [2760, 0]
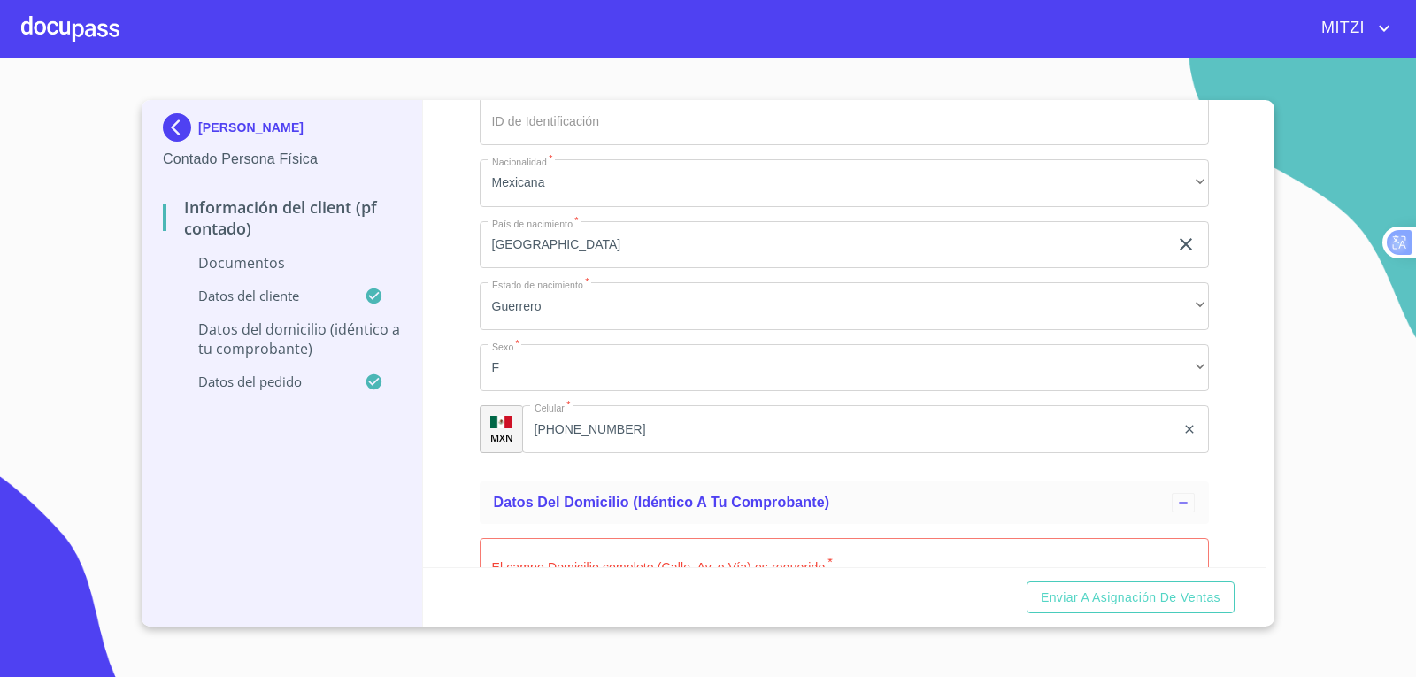
click at [458, 397] on div "Información del Client (PF contado) Documentos Documento de identificación.   *…" at bounding box center [845, 333] width 844 height 467
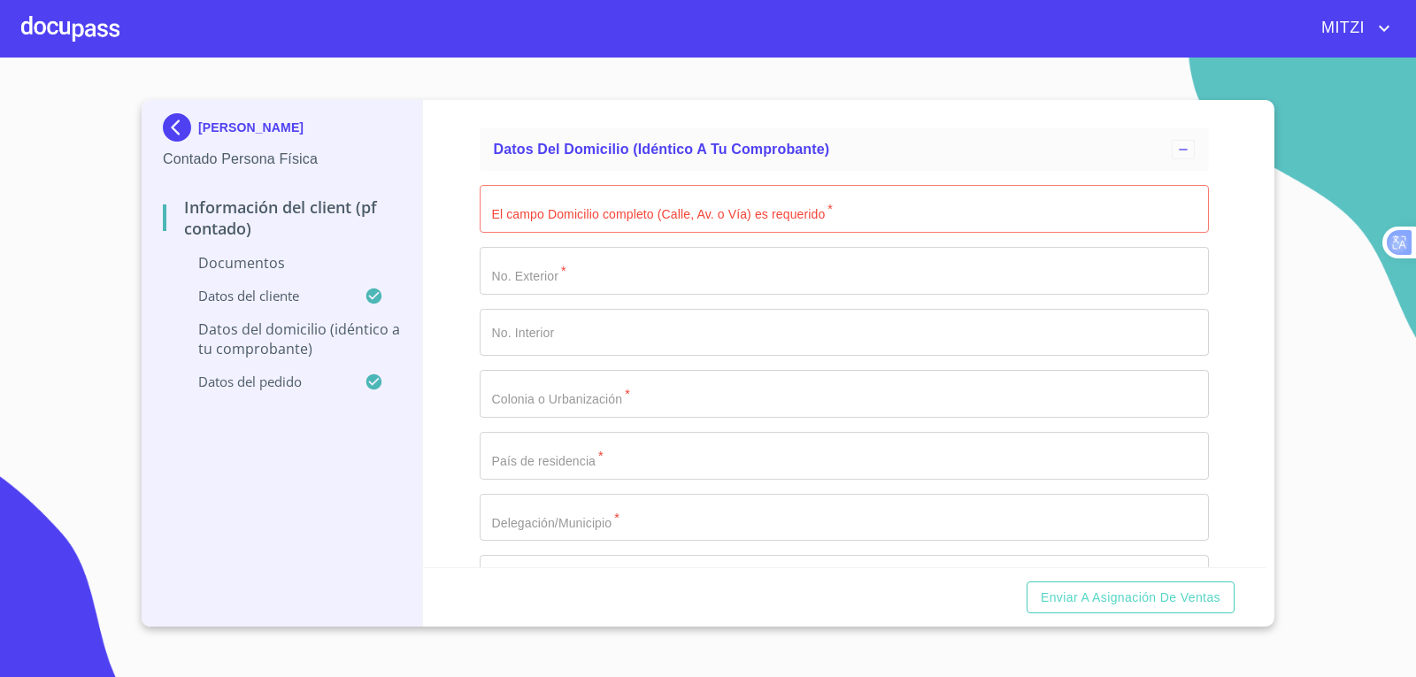
scroll to position [2318, 0]
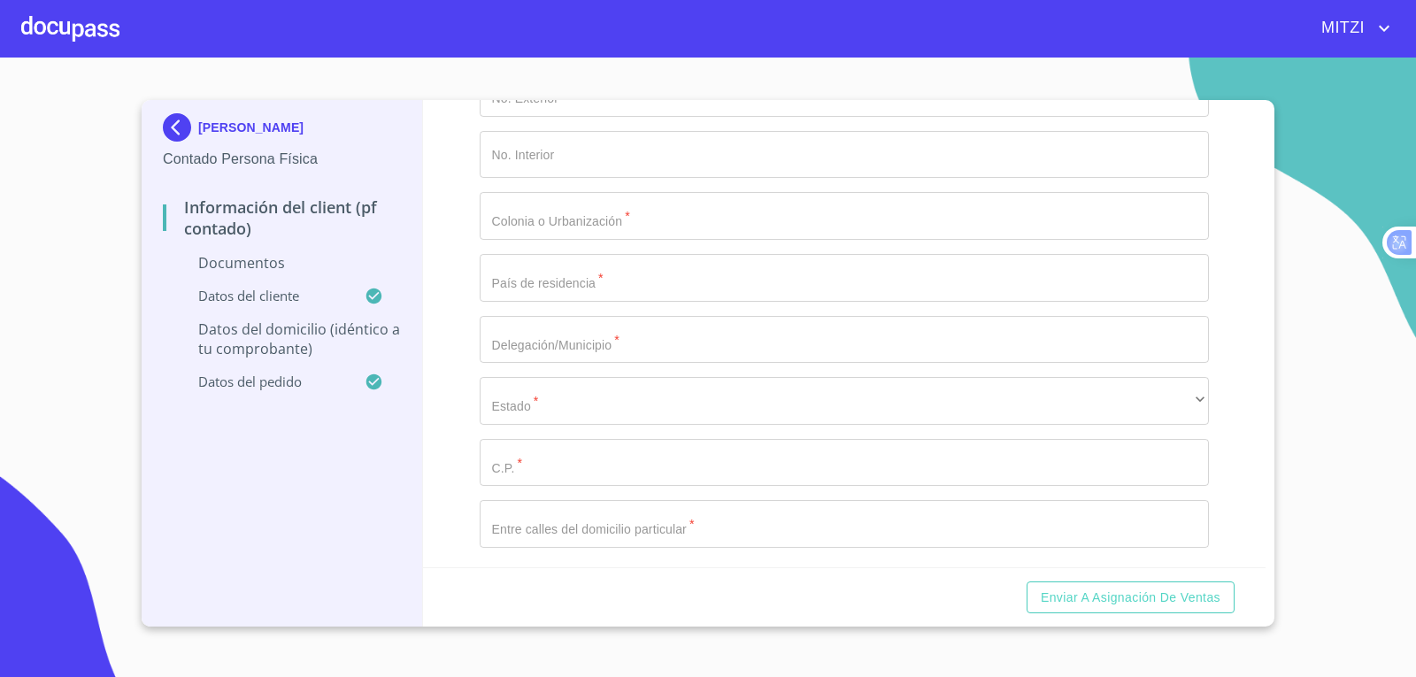
drag, startPoint x: 464, startPoint y: 349, endPoint x: 446, endPoint y: 356, distance: 19.1
click at [464, 349] on div "Información del Client (PF contado) Documentos Documento de identificación.   *…" at bounding box center [845, 333] width 844 height 467
